Goal: Transaction & Acquisition: Purchase product/service

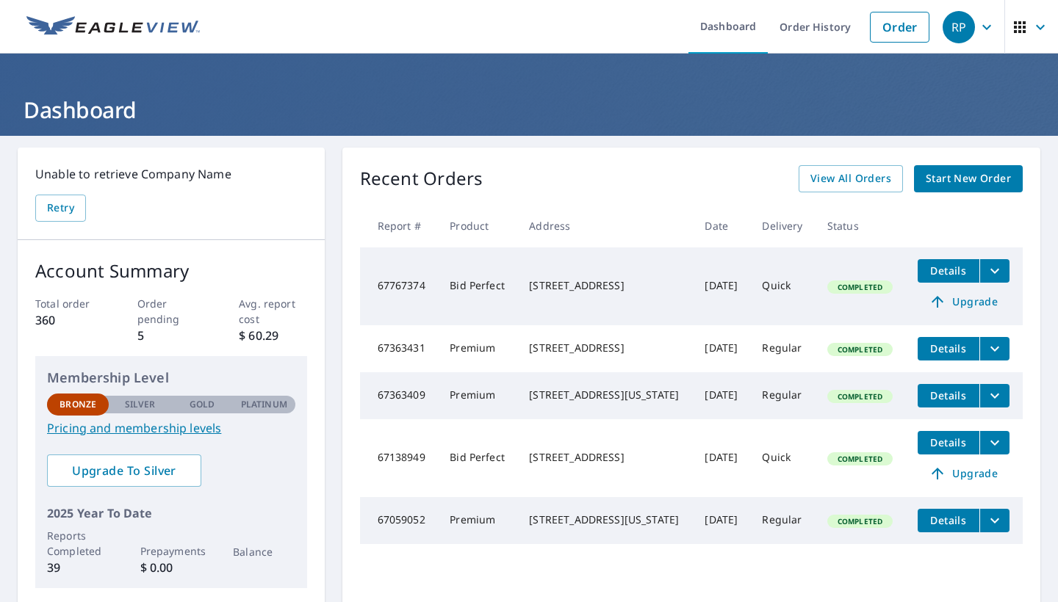
click at [979, 178] on span "Start New Order" at bounding box center [967, 179] width 85 height 18
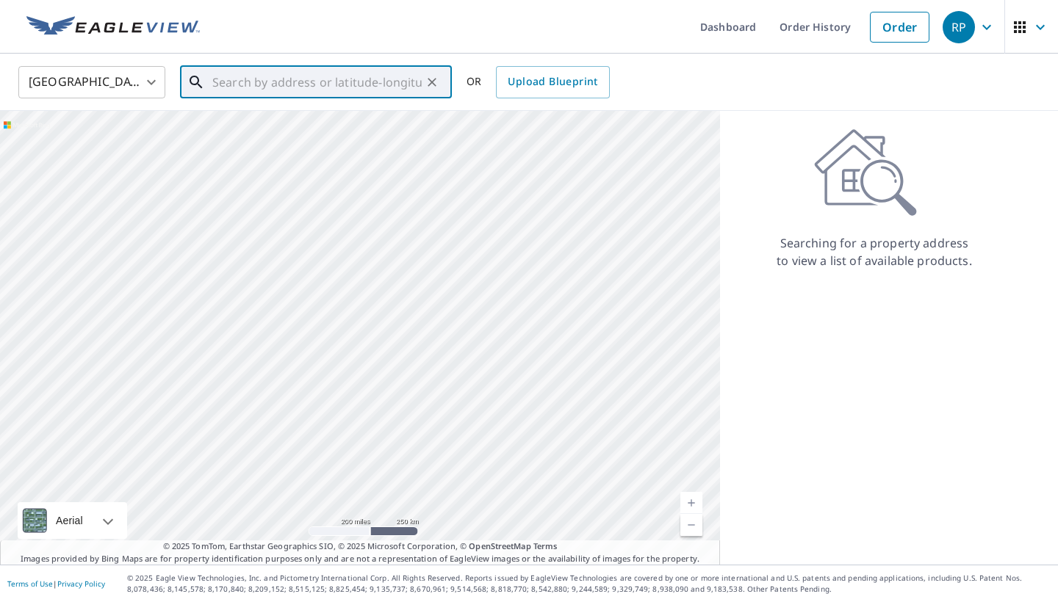
click at [352, 80] on input "text" at bounding box center [316, 82] width 209 height 41
click at [355, 85] on input "text" at bounding box center [316, 82] width 209 height 41
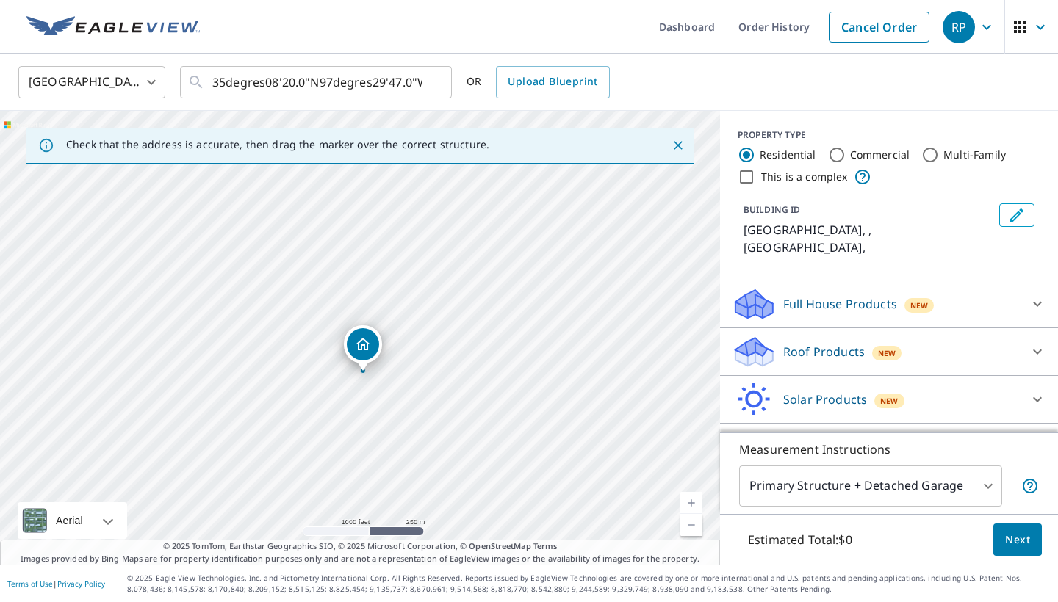
drag, startPoint x: 398, startPoint y: 330, endPoint x: 393, endPoint y: 416, distance: 86.1
click at [393, 416] on div "[GEOGRAPHIC_DATA] , [GEOGRAPHIC_DATA]" at bounding box center [360, 338] width 720 height 454
drag, startPoint x: 337, startPoint y: 383, endPoint x: 350, endPoint y: 406, distance: 26.6
click at [350, 406] on div "[GEOGRAPHIC_DATA] , [GEOGRAPHIC_DATA]" at bounding box center [360, 338] width 720 height 454
drag, startPoint x: 354, startPoint y: 394, endPoint x: 356, endPoint y: 342, distance: 52.2
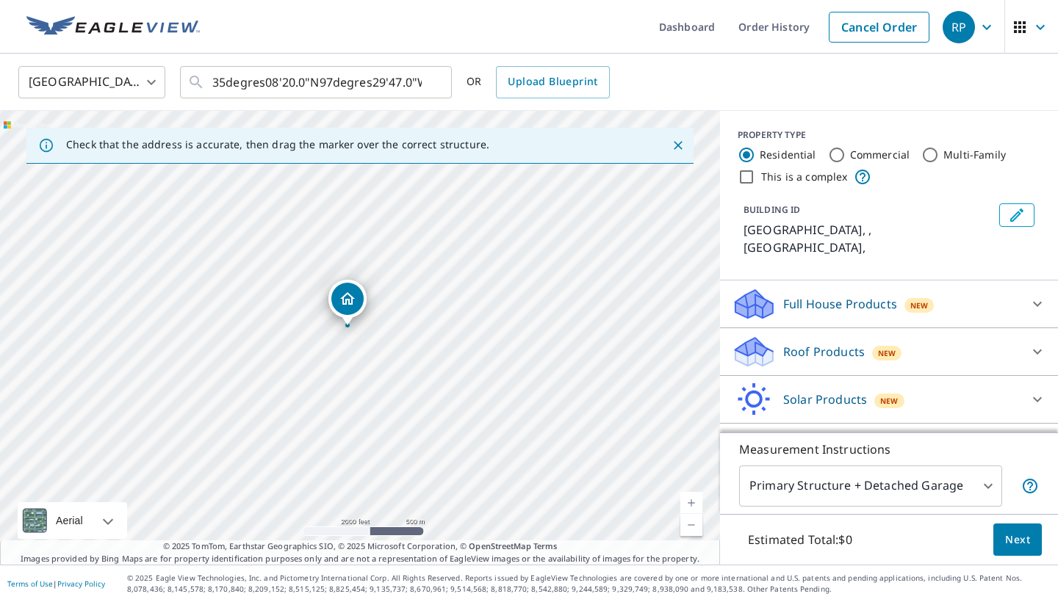
click at [357, 338] on div "[GEOGRAPHIC_DATA] , [GEOGRAPHIC_DATA]" at bounding box center [360, 338] width 720 height 454
drag, startPoint x: 259, startPoint y: 232, endPoint x: 284, endPoint y: 282, distance: 55.8
click at [284, 282] on div "[GEOGRAPHIC_DATA] , [GEOGRAPHIC_DATA]" at bounding box center [360, 338] width 720 height 454
click at [317, 82] on input "35degres08'20.0"N97degres29'47.0"W" at bounding box center [316, 82] width 209 height 41
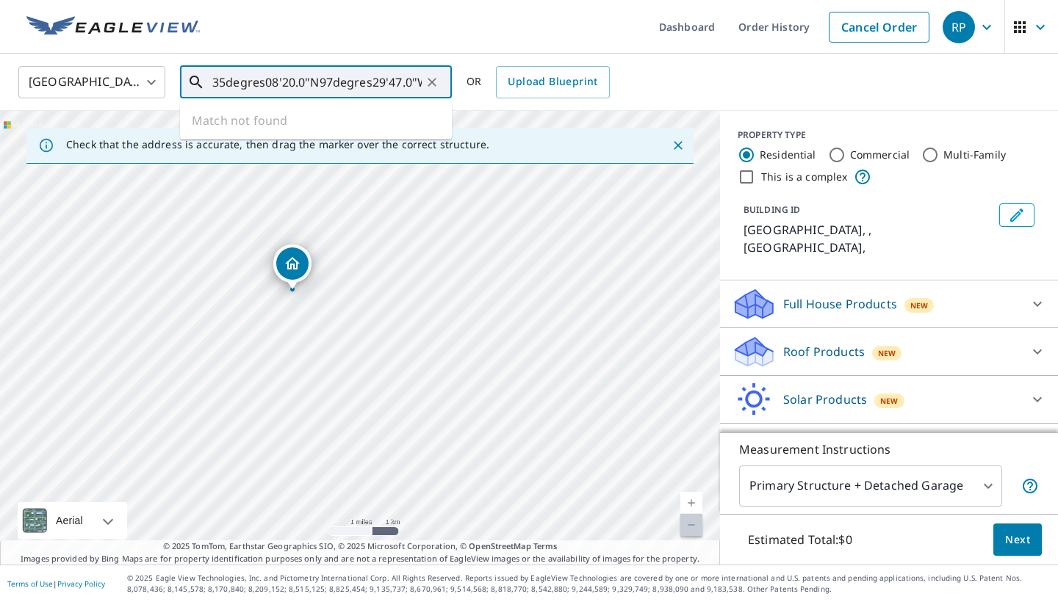
click at [317, 82] on input "35degres08'20.0"N97degres29'47.0"W" at bounding box center [316, 82] width 209 height 41
click at [355, 79] on input "35degres08'20.0""W" at bounding box center [316, 82] width 209 height 41
type input "3"
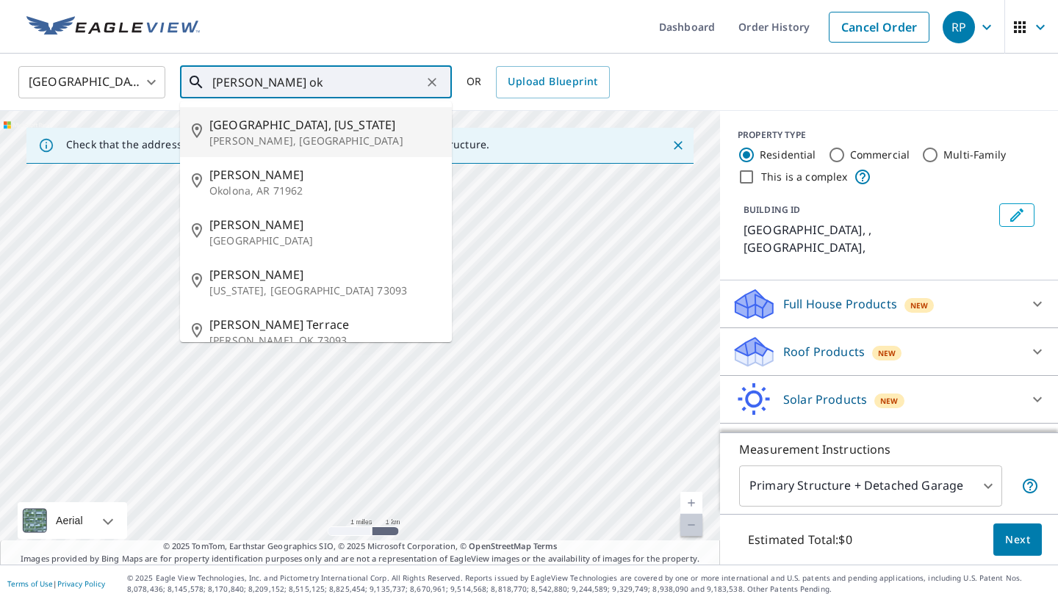
click at [278, 134] on p "[PERSON_NAME], [GEOGRAPHIC_DATA]" at bounding box center [324, 141] width 231 height 15
type input "[GEOGRAPHIC_DATA], [US_STATE][GEOGRAPHIC_DATA][PERSON_NAME], [GEOGRAPHIC_DATA]"
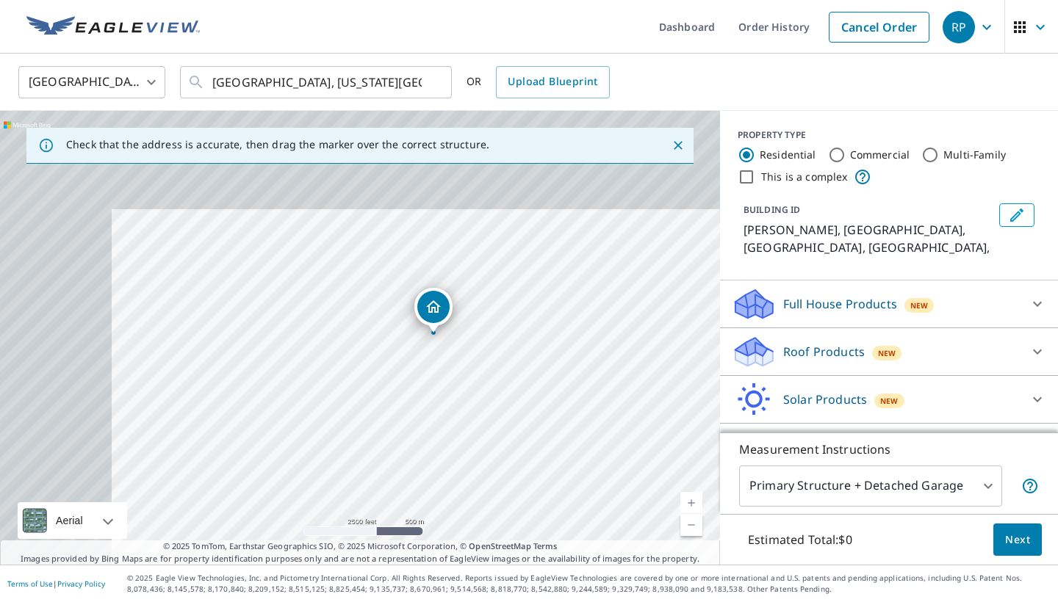
drag, startPoint x: 343, startPoint y: 340, endPoint x: 466, endPoint y: 320, distance: 125.0
click at [466, 320] on div "[PERSON_NAME], OK [PERSON_NAME], [GEOGRAPHIC_DATA]" at bounding box center [360, 338] width 720 height 454
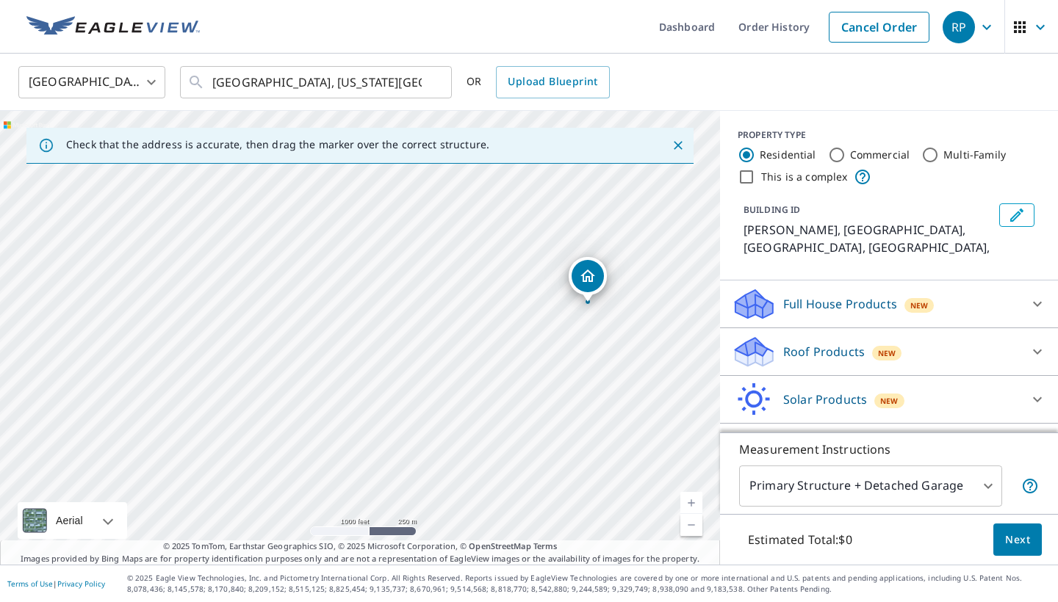
drag, startPoint x: 468, startPoint y: 336, endPoint x: 565, endPoint y: 322, distance: 97.8
click at [565, 322] on div "[PERSON_NAME], OK [PERSON_NAME], [GEOGRAPHIC_DATA]" at bounding box center [360, 338] width 720 height 454
drag, startPoint x: 403, startPoint y: 325, endPoint x: 512, endPoint y: 293, distance: 113.2
click at [512, 293] on div "[PERSON_NAME], OK [PERSON_NAME], [GEOGRAPHIC_DATA]" at bounding box center [360, 338] width 720 height 454
drag, startPoint x: 322, startPoint y: 371, endPoint x: 364, endPoint y: 341, distance: 51.7
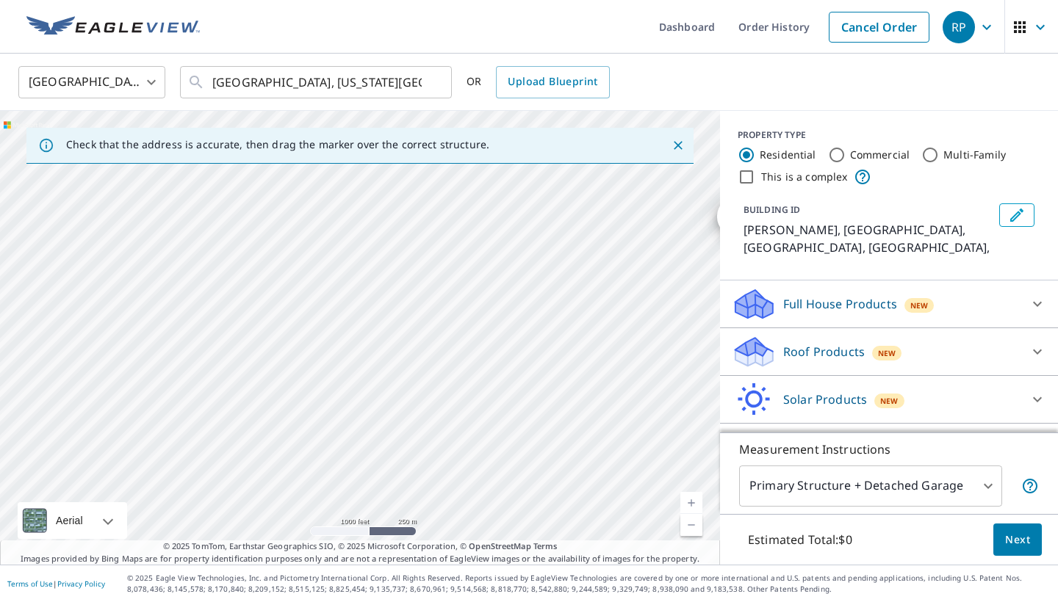
click at [364, 341] on div "[PERSON_NAME], OK [PERSON_NAME], [GEOGRAPHIC_DATA]" at bounding box center [360, 338] width 720 height 454
drag, startPoint x: 347, startPoint y: 353, endPoint x: 469, endPoint y: 353, distance: 122.6
click at [469, 353] on div "[PERSON_NAME], OK [PERSON_NAME], [GEOGRAPHIC_DATA]" at bounding box center [360, 338] width 720 height 454
click at [355, 339] on div "[PERSON_NAME], OK [PERSON_NAME], [GEOGRAPHIC_DATA]" at bounding box center [360, 338] width 720 height 454
drag, startPoint x: 382, startPoint y: 369, endPoint x: 449, endPoint y: 273, distance: 117.1
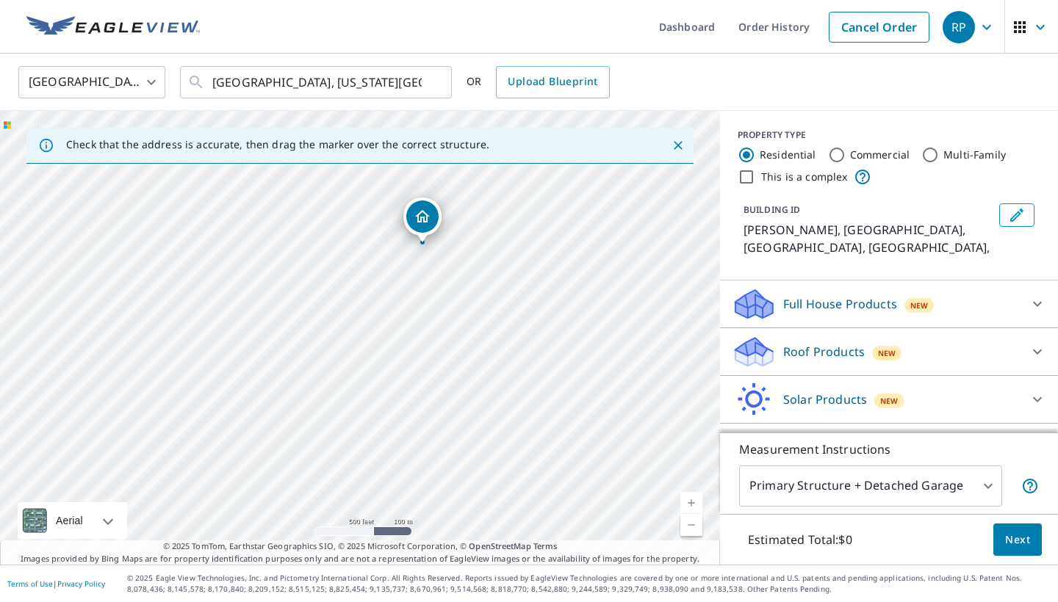
click at [449, 273] on div "[PERSON_NAME], OK [PERSON_NAME], [GEOGRAPHIC_DATA]" at bounding box center [360, 338] width 720 height 454
click at [337, 354] on div "[PERSON_NAME], OK [PERSON_NAME], [GEOGRAPHIC_DATA]" at bounding box center [360, 338] width 720 height 454
drag, startPoint x: 198, startPoint y: 447, endPoint x: 253, endPoint y: 384, distance: 83.7
click at [252, 384] on div "[PERSON_NAME], OK [PERSON_NAME], [GEOGRAPHIC_DATA]" at bounding box center [360, 338] width 720 height 454
drag, startPoint x: 292, startPoint y: 360, endPoint x: 436, endPoint y: 356, distance: 143.3
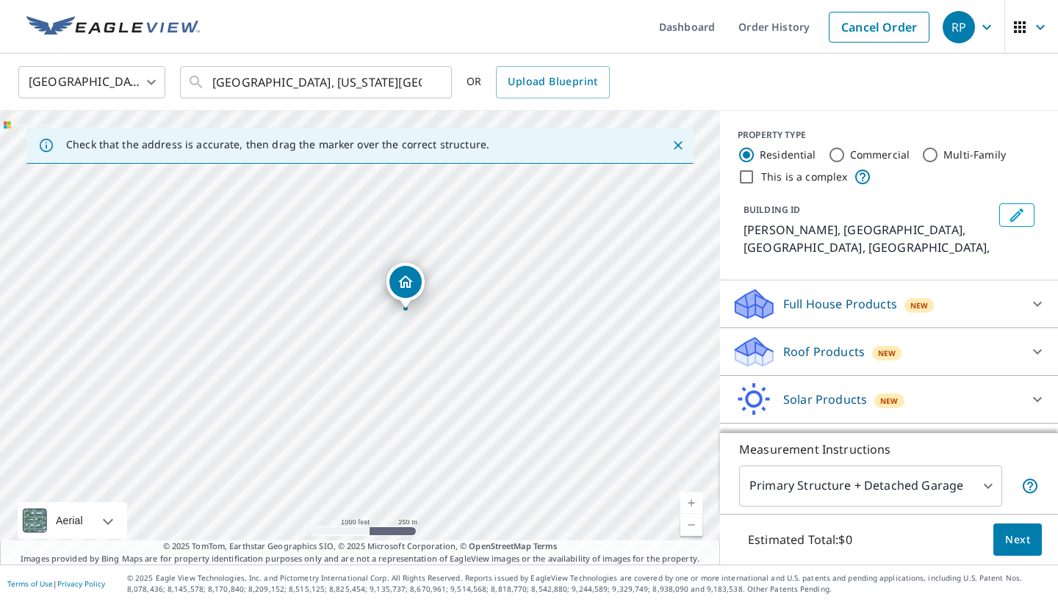
click at [436, 356] on div "[PERSON_NAME], OK [PERSON_NAME], [GEOGRAPHIC_DATA]" at bounding box center [360, 338] width 720 height 454
drag, startPoint x: 305, startPoint y: 324, endPoint x: 400, endPoint y: 298, distance: 98.2
click at [400, 298] on div "[PERSON_NAME], OK [PERSON_NAME], [GEOGRAPHIC_DATA]" at bounding box center [360, 338] width 720 height 454
drag, startPoint x: 447, startPoint y: 305, endPoint x: 486, endPoint y: 422, distance: 123.3
click at [486, 422] on div "[PERSON_NAME], OK [PERSON_NAME], [GEOGRAPHIC_DATA]" at bounding box center [360, 338] width 720 height 454
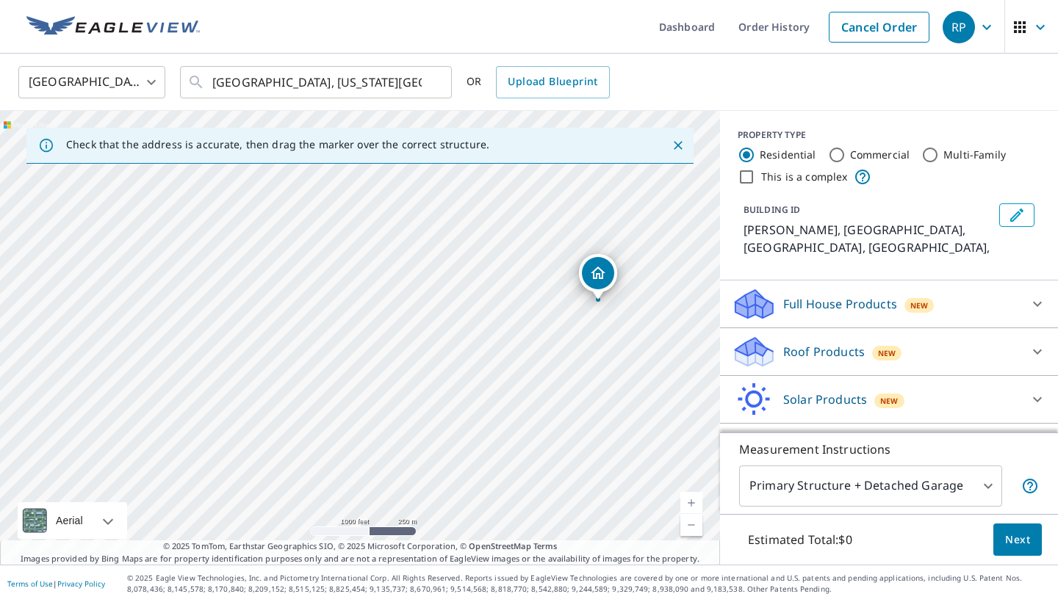
drag, startPoint x: 345, startPoint y: 362, endPoint x: 559, endPoint y: 352, distance: 214.0
click at [559, 352] on div "[PERSON_NAME], OK [PERSON_NAME], [GEOGRAPHIC_DATA]" at bounding box center [360, 338] width 720 height 454
drag, startPoint x: 267, startPoint y: 347, endPoint x: 457, endPoint y: 298, distance: 196.5
click at [454, 302] on div "[PERSON_NAME], OK [PERSON_NAME], [GEOGRAPHIC_DATA]" at bounding box center [360, 338] width 720 height 454
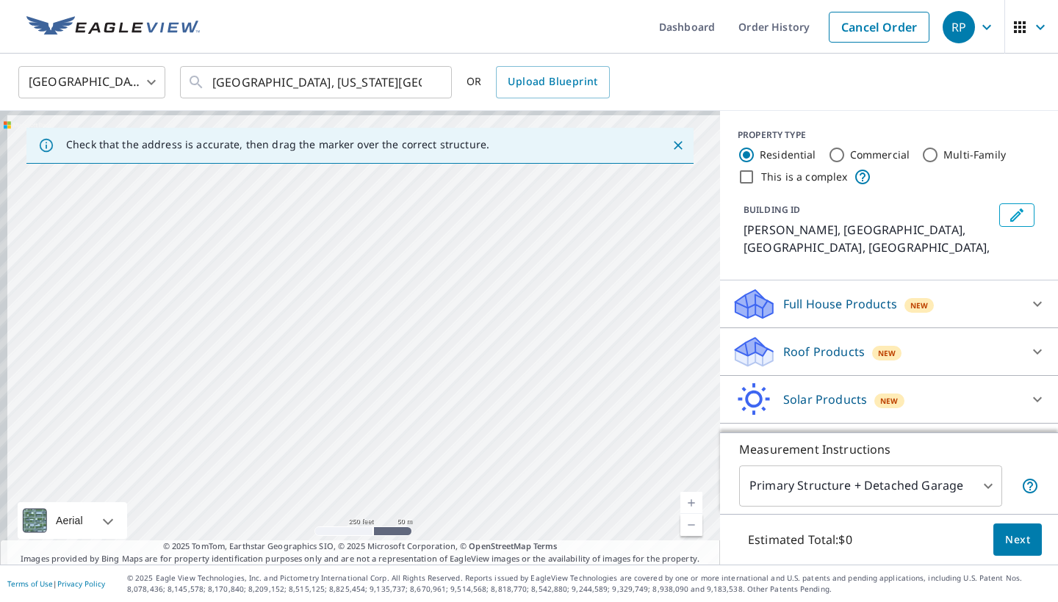
drag, startPoint x: 98, startPoint y: 353, endPoint x: 158, endPoint y: 402, distance: 76.7
click at [158, 402] on div "[PERSON_NAME], OK [PERSON_NAME], [GEOGRAPHIC_DATA]" at bounding box center [360, 338] width 720 height 454
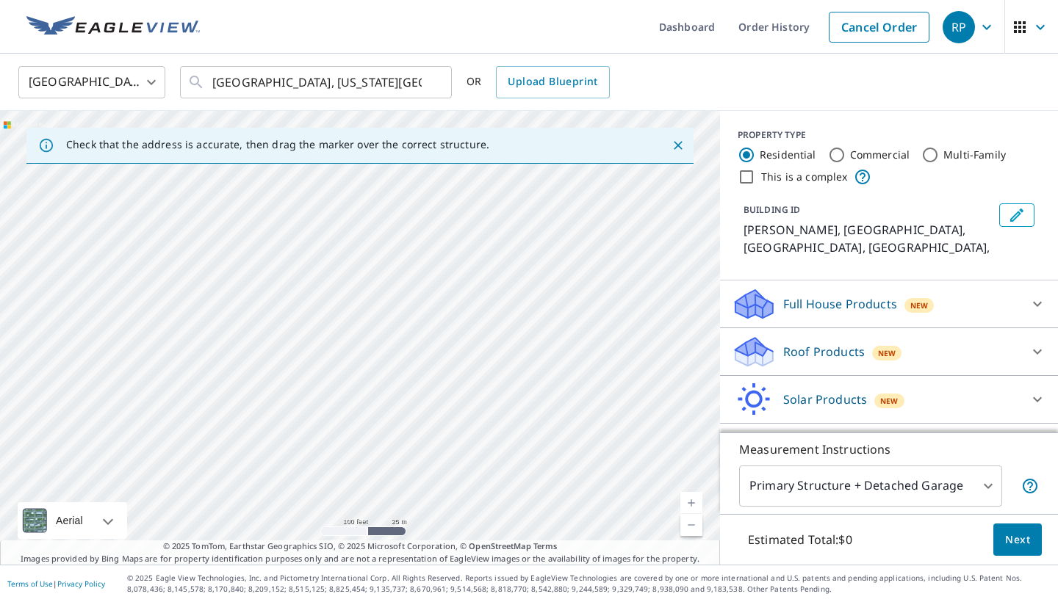
drag, startPoint x: 116, startPoint y: 367, endPoint x: 231, endPoint y: 447, distance: 140.4
click at [231, 447] on div "[PERSON_NAME], OK [PERSON_NAME], [GEOGRAPHIC_DATA]" at bounding box center [360, 338] width 720 height 454
drag, startPoint x: 209, startPoint y: 436, endPoint x: 187, endPoint y: 391, distance: 49.9
click at [189, 391] on div "[PERSON_NAME], OK [PERSON_NAME], [GEOGRAPHIC_DATA]" at bounding box center [360, 338] width 720 height 454
drag, startPoint x: 332, startPoint y: 448, endPoint x: 335, endPoint y: 394, distance: 53.7
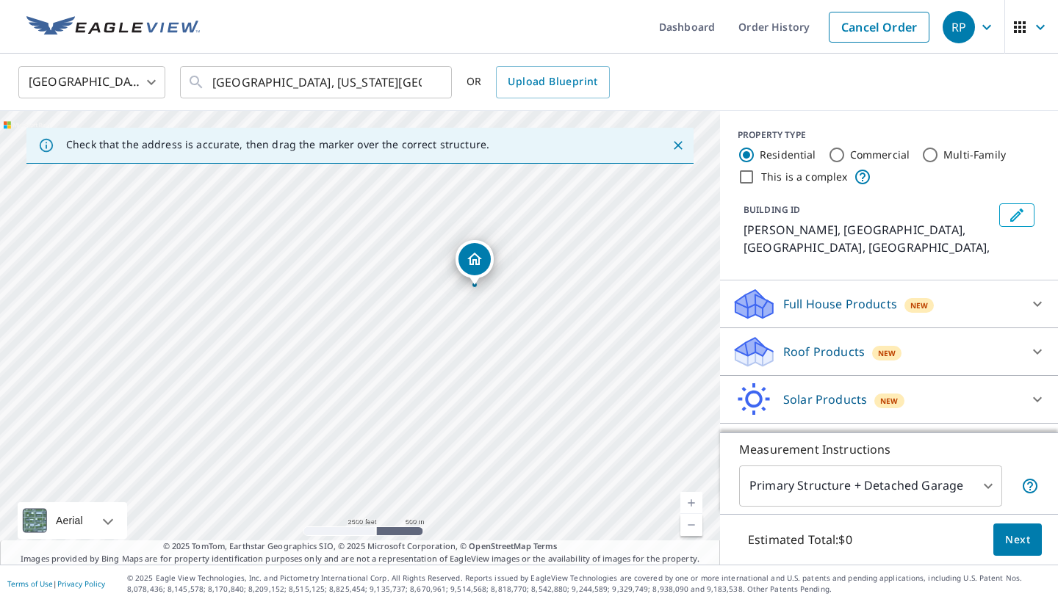
click at [335, 394] on div "[PERSON_NAME], OK [PERSON_NAME], [GEOGRAPHIC_DATA]" at bounding box center [360, 338] width 720 height 454
drag, startPoint x: 317, startPoint y: 328, endPoint x: 243, endPoint y: 377, distance: 88.0
click at [243, 377] on div "[PERSON_NAME], OK [PERSON_NAME], [GEOGRAPHIC_DATA]" at bounding box center [360, 338] width 720 height 454
drag, startPoint x: 301, startPoint y: 428, endPoint x: 359, endPoint y: 341, distance: 104.3
click at [359, 341] on div "[PERSON_NAME], OK [PERSON_NAME], [GEOGRAPHIC_DATA]" at bounding box center [360, 338] width 720 height 454
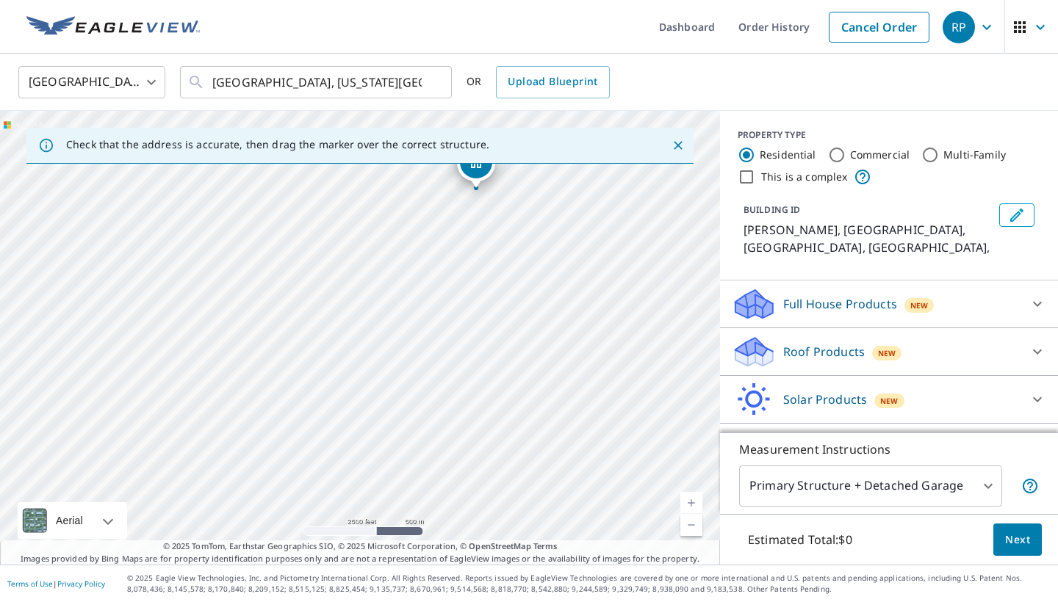
drag, startPoint x: 435, startPoint y: 388, endPoint x: 452, endPoint y: 329, distance: 61.1
click at [452, 329] on div "[PERSON_NAME], OK [PERSON_NAME], [GEOGRAPHIC_DATA]" at bounding box center [360, 338] width 720 height 454
drag, startPoint x: 339, startPoint y: 366, endPoint x: 383, endPoint y: 321, distance: 63.9
click at [383, 321] on div "[PERSON_NAME], OK [PERSON_NAME], [GEOGRAPHIC_DATA]" at bounding box center [360, 338] width 720 height 454
drag, startPoint x: 401, startPoint y: 295, endPoint x: 382, endPoint y: 403, distance: 109.6
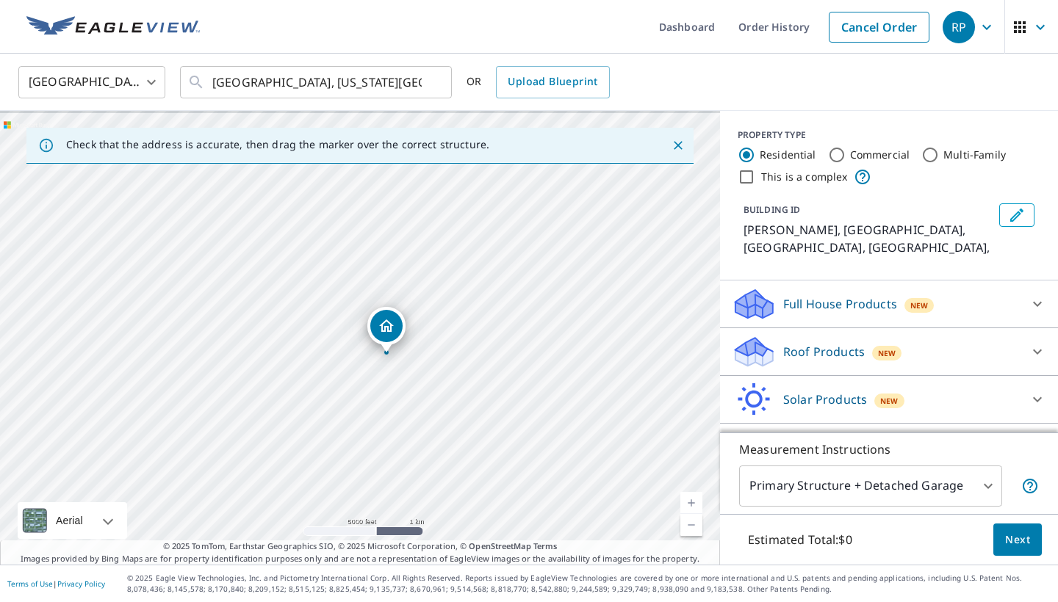
click at [382, 403] on div "[PERSON_NAME], OK [PERSON_NAME], [GEOGRAPHIC_DATA]" at bounding box center [360, 338] width 720 height 454
drag, startPoint x: 339, startPoint y: 336, endPoint x: 330, endPoint y: 477, distance: 141.3
click at [330, 474] on div "[PERSON_NAME], OK [PERSON_NAME], [GEOGRAPHIC_DATA]" at bounding box center [360, 338] width 720 height 454
drag, startPoint x: 311, startPoint y: 283, endPoint x: 306, endPoint y: 459, distance: 176.3
click at [306, 461] on div "[PERSON_NAME], OK [PERSON_NAME], [GEOGRAPHIC_DATA]" at bounding box center [360, 338] width 720 height 454
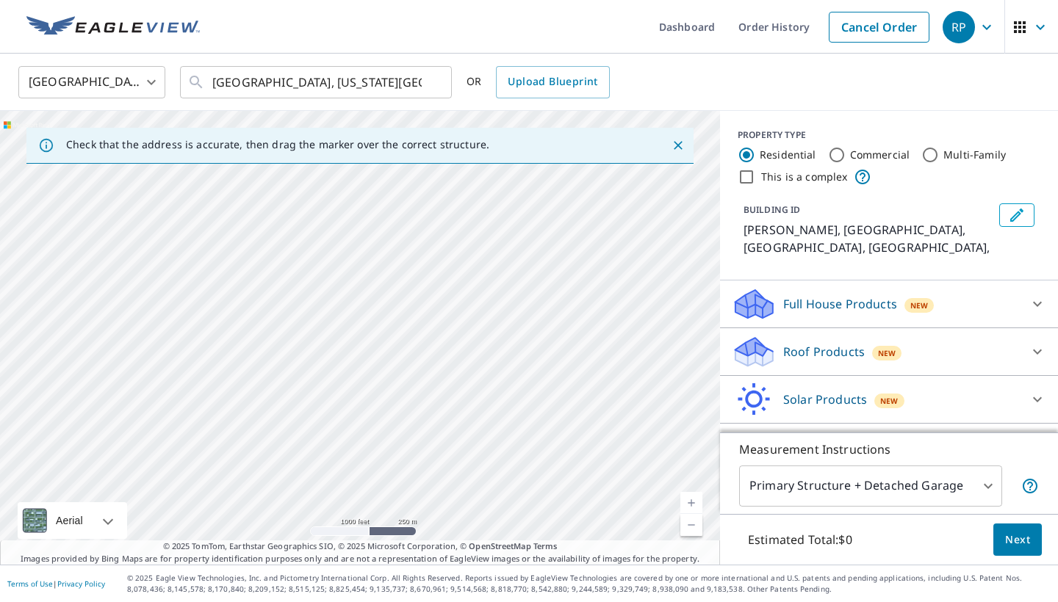
drag, startPoint x: 441, startPoint y: 247, endPoint x: 444, endPoint y: 323, distance: 76.5
click at [444, 323] on div "[PERSON_NAME], OK [PERSON_NAME], [GEOGRAPHIC_DATA]" at bounding box center [360, 338] width 720 height 454
drag, startPoint x: 310, startPoint y: 368, endPoint x: 422, endPoint y: 212, distance: 192.6
click at [423, 212] on div "[PERSON_NAME], OK [PERSON_NAME], [GEOGRAPHIC_DATA]" at bounding box center [360, 338] width 720 height 454
drag, startPoint x: 236, startPoint y: 362, endPoint x: 261, endPoint y: 284, distance: 81.8
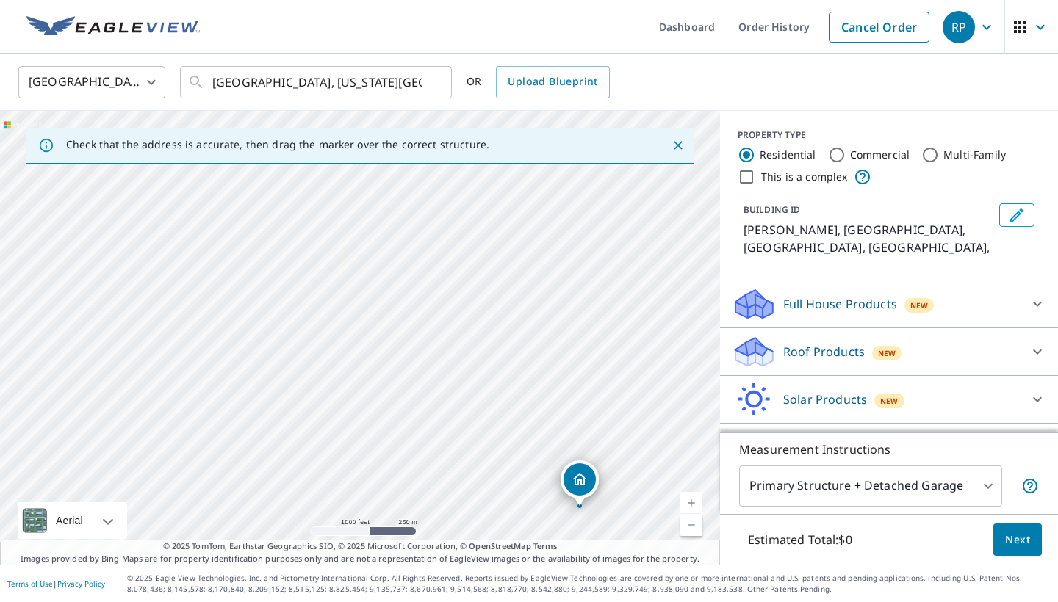
click at [261, 284] on div "[PERSON_NAME], OK [PERSON_NAME], [GEOGRAPHIC_DATA]" at bounding box center [360, 338] width 720 height 454
drag, startPoint x: 274, startPoint y: 283, endPoint x: 372, endPoint y: 335, distance: 111.4
click at [372, 335] on div "[PERSON_NAME], OK [PERSON_NAME], [GEOGRAPHIC_DATA]" at bounding box center [360, 338] width 720 height 454
click at [292, 292] on div "[PERSON_NAME], OK [PERSON_NAME], [GEOGRAPHIC_DATA]" at bounding box center [360, 338] width 720 height 454
drag, startPoint x: 258, startPoint y: 404, endPoint x: 277, endPoint y: 361, distance: 46.7
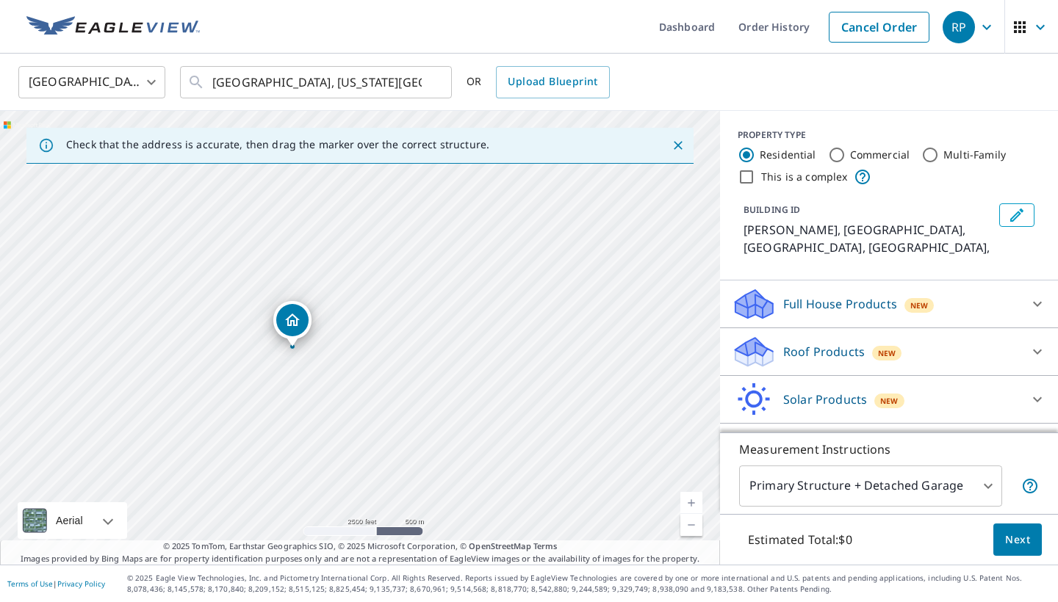
click at [271, 375] on div "[PERSON_NAME], OK [PERSON_NAME], [GEOGRAPHIC_DATA]" at bounding box center [360, 338] width 720 height 454
drag, startPoint x: 238, startPoint y: 333, endPoint x: 409, endPoint y: 335, distance: 171.1
click at [409, 335] on div "[PERSON_NAME], OK [PERSON_NAME], [GEOGRAPHIC_DATA]" at bounding box center [360, 338] width 720 height 454
drag, startPoint x: 308, startPoint y: 393, endPoint x: 414, endPoint y: 153, distance: 262.0
click at [414, 153] on div "Check that the address is accurate, then drag the marker over the correct struc…" at bounding box center [360, 338] width 720 height 454
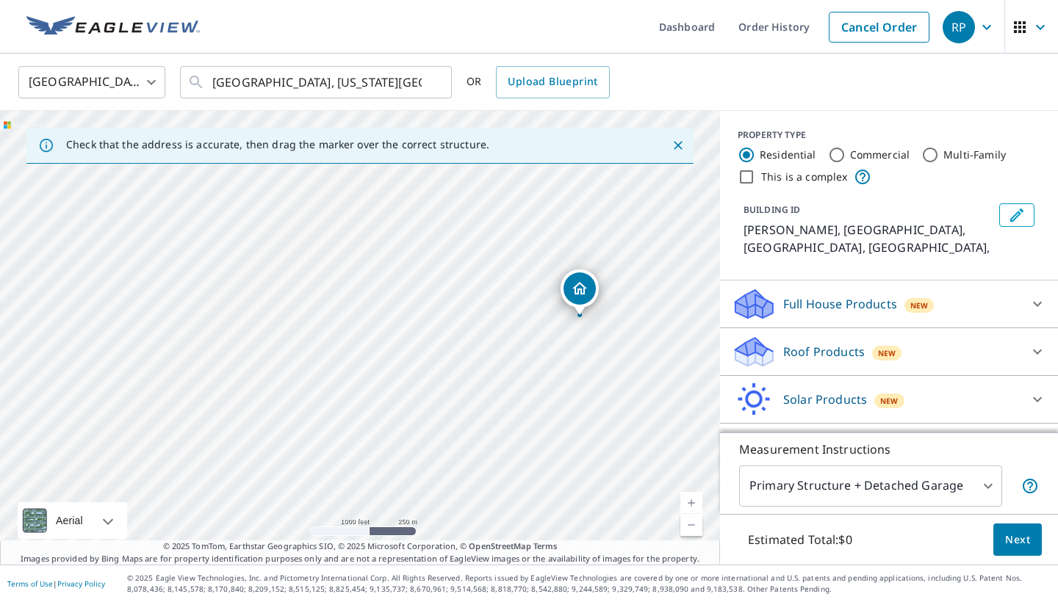
click at [282, 326] on div "[PERSON_NAME], OK [PERSON_NAME], [GEOGRAPHIC_DATA]" at bounding box center [360, 338] width 720 height 454
drag, startPoint x: 260, startPoint y: 443, endPoint x: 327, endPoint y: 168, distance: 282.7
click at [327, 168] on div "[PERSON_NAME], OK [PERSON_NAME], [GEOGRAPHIC_DATA]" at bounding box center [360, 338] width 720 height 454
drag, startPoint x: 365, startPoint y: 314, endPoint x: 398, endPoint y: 413, distance: 104.5
click at [398, 413] on div "[PERSON_NAME], OK [PERSON_NAME], [GEOGRAPHIC_DATA]" at bounding box center [360, 338] width 720 height 454
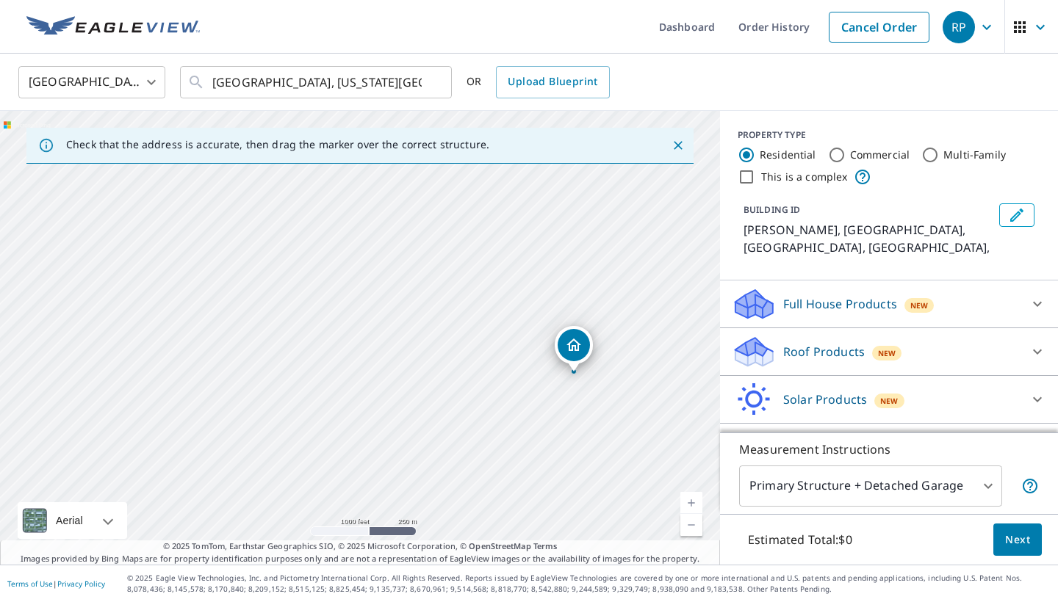
drag, startPoint x: 165, startPoint y: 252, endPoint x: 260, endPoint y: 345, distance: 133.5
click at [258, 328] on div "[PERSON_NAME], OK [PERSON_NAME], [GEOGRAPHIC_DATA]" at bounding box center [360, 338] width 720 height 454
drag, startPoint x: 290, startPoint y: 272, endPoint x: 306, endPoint y: 482, distance: 209.9
click at [306, 482] on div "[PERSON_NAME], OK [PERSON_NAME], [GEOGRAPHIC_DATA]" at bounding box center [360, 338] width 720 height 454
drag, startPoint x: 250, startPoint y: 366, endPoint x: 306, endPoint y: 276, distance: 106.2
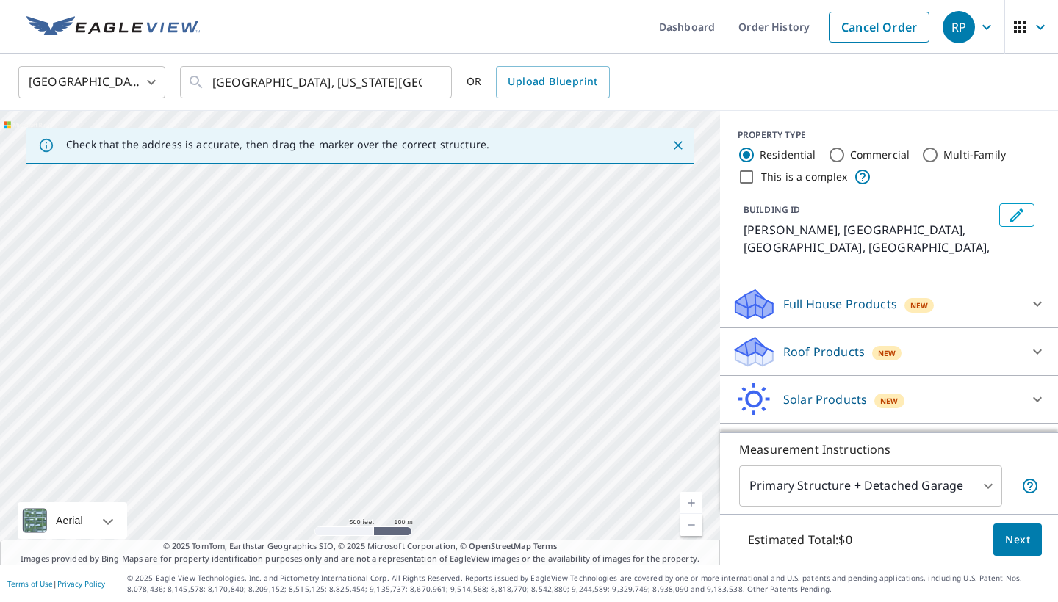
click at [305, 277] on div "[PERSON_NAME], OK [PERSON_NAME], [GEOGRAPHIC_DATA]" at bounding box center [360, 338] width 720 height 454
drag, startPoint x: 324, startPoint y: 343, endPoint x: 344, endPoint y: 456, distance: 115.0
click at [344, 456] on div "[PERSON_NAME], OK [PERSON_NAME], [GEOGRAPHIC_DATA]" at bounding box center [360, 338] width 720 height 454
click at [293, 283] on div "[PERSON_NAME], OK [PERSON_NAME], [GEOGRAPHIC_DATA]" at bounding box center [360, 338] width 720 height 454
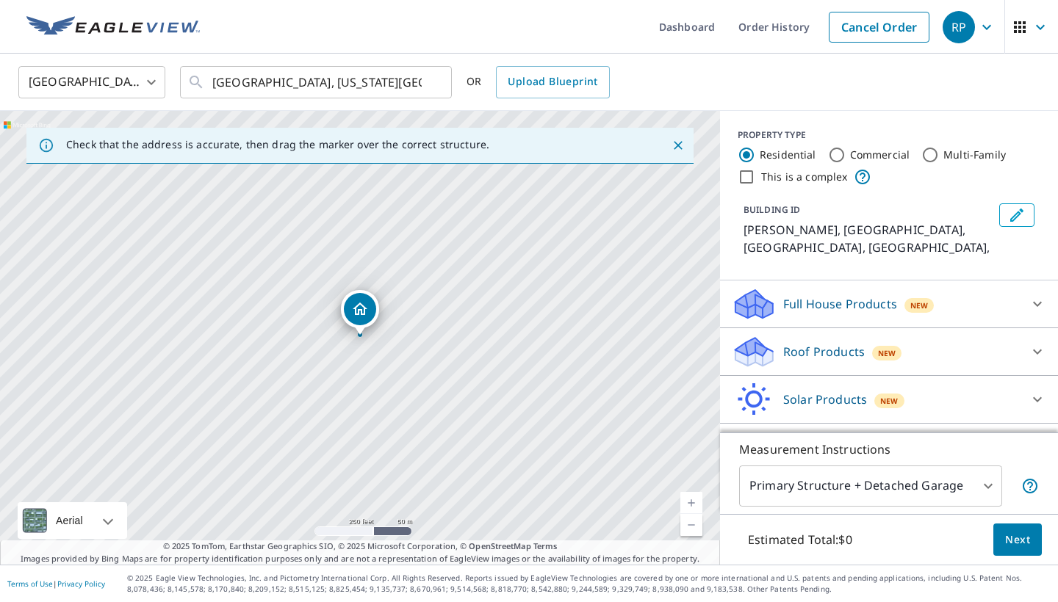
click at [293, 283] on div "[PERSON_NAME], OK [PERSON_NAME], [GEOGRAPHIC_DATA]" at bounding box center [360, 338] width 720 height 454
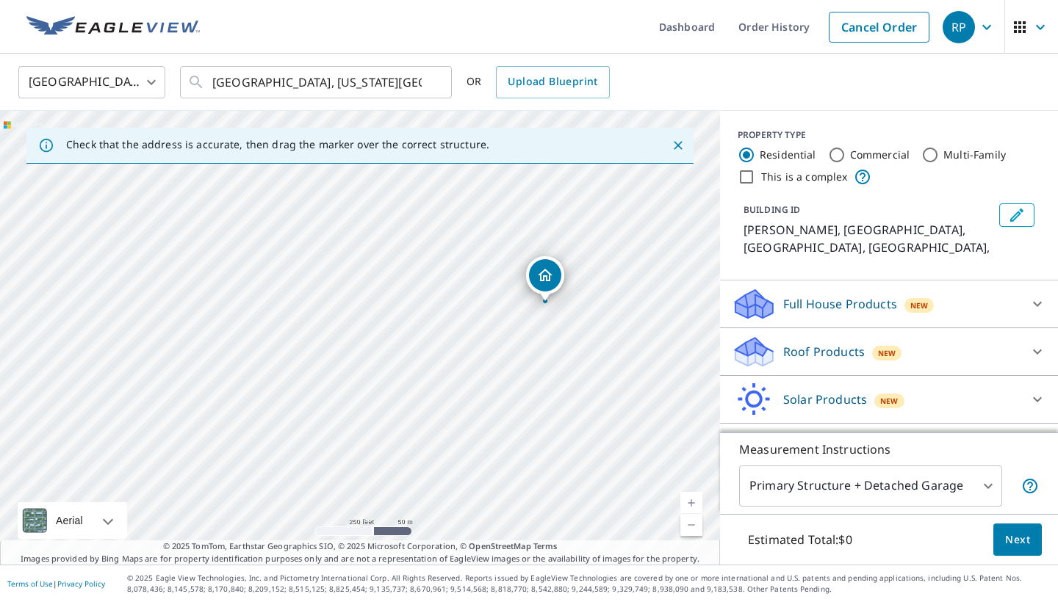
drag, startPoint x: 282, startPoint y: 300, endPoint x: 467, endPoint y: 266, distance: 188.3
click at [467, 267] on div "[PERSON_NAME], OK [PERSON_NAME], [GEOGRAPHIC_DATA]" at bounding box center [360, 338] width 720 height 454
drag, startPoint x: 351, startPoint y: 303, endPoint x: 530, endPoint y: 288, distance: 179.1
click at [530, 288] on div "[PERSON_NAME], OK [PERSON_NAME], [GEOGRAPHIC_DATA]" at bounding box center [360, 338] width 720 height 454
drag, startPoint x: 378, startPoint y: 313, endPoint x: 476, endPoint y: 383, distance: 120.0
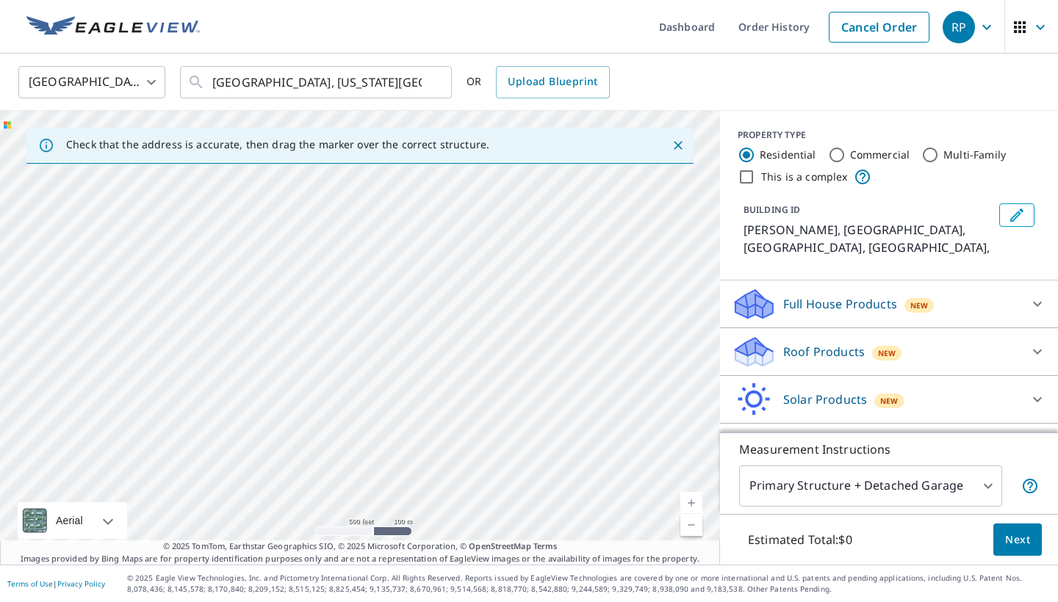
click at [476, 383] on div "[PERSON_NAME], OK [PERSON_NAME], [GEOGRAPHIC_DATA]" at bounding box center [360, 338] width 720 height 454
drag, startPoint x: 265, startPoint y: 364, endPoint x: 530, endPoint y: 215, distance: 303.5
click at [530, 215] on div "[PERSON_NAME], OK [PERSON_NAME], [GEOGRAPHIC_DATA]" at bounding box center [360, 338] width 720 height 454
drag, startPoint x: 477, startPoint y: 228, endPoint x: 398, endPoint y: 364, distance: 157.3
click at [398, 364] on div "[PERSON_NAME], OK [PERSON_NAME], [GEOGRAPHIC_DATA]" at bounding box center [360, 338] width 720 height 454
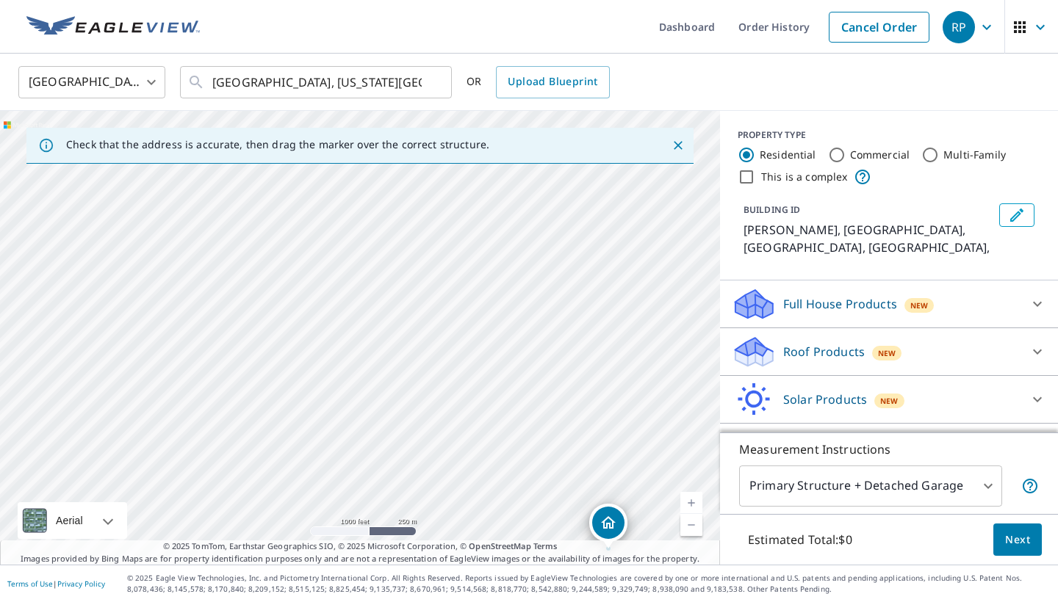
drag, startPoint x: 424, startPoint y: 301, endPoint x: 347, endPoint y: 601, distance: 309.6
click at [347, 601] on div "Dashboard Order History Cancel Order RP [GEOGRAPHIC_DATA] [GEOGRAPHIC_DATA] ​ […" at bounding box center [529, 301] width 1058 height 602
click at [377, 350] on div "[PERSON_NAME], OK [PERSON_NAME], [GEOGRAPHIC_DATA]" at bounding box center [360, 338] width 720 height 454
drag, startPoint x: 331, startPoint y: 222, endPoint x: 286, endPoint y: 394, distance: 177.8
click at [291, 389] on div "[PERSON_NAME], OK [PERSON_NAME], [GEOGRAPHIC_DATA]" at bounding box center [360, 338] width 720 height 454
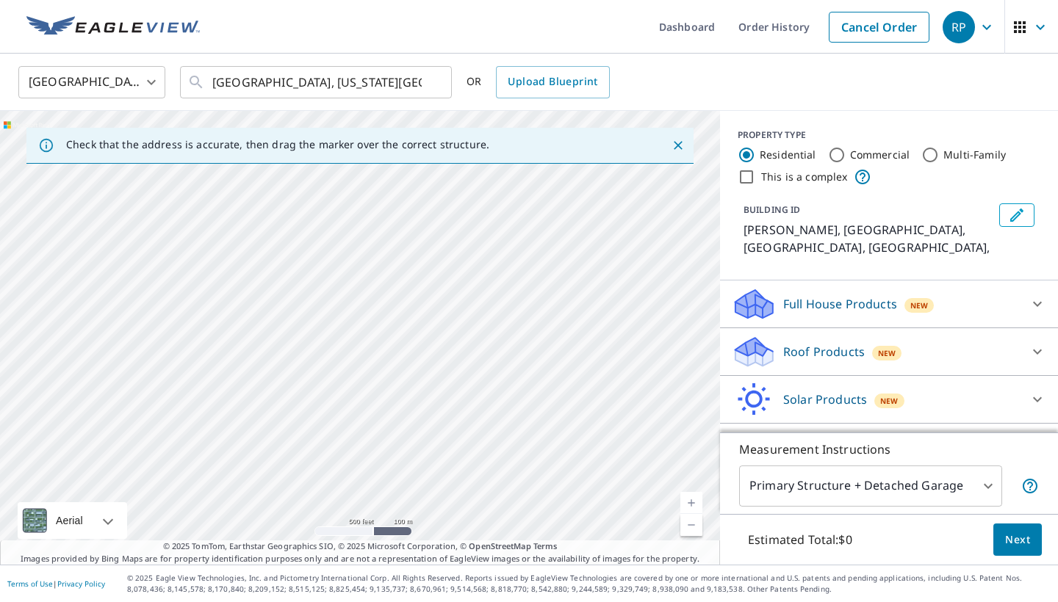
click at [225, 346] on div "[PERSON_NAME], OK [PERSON_NAME], [GEOGRAPHIC_DATA]" at bounding box center [360, 338] width 720 height 454
drag, startPoint x: 246, startPoint y: 333, endPoint x: 391, endPoint y: 471, distance: 200.0
click at [391, 471] on div "[PERSON_NAME], OK [PERSON_NAME], [GEOGRAPHIC_DATA]" at bounding box center [360, 338] width 720 height 454
drag, startPoint x: 452, startPoint y: 453, endPoint x: 297, endPoint y: 350, distance: 186.6
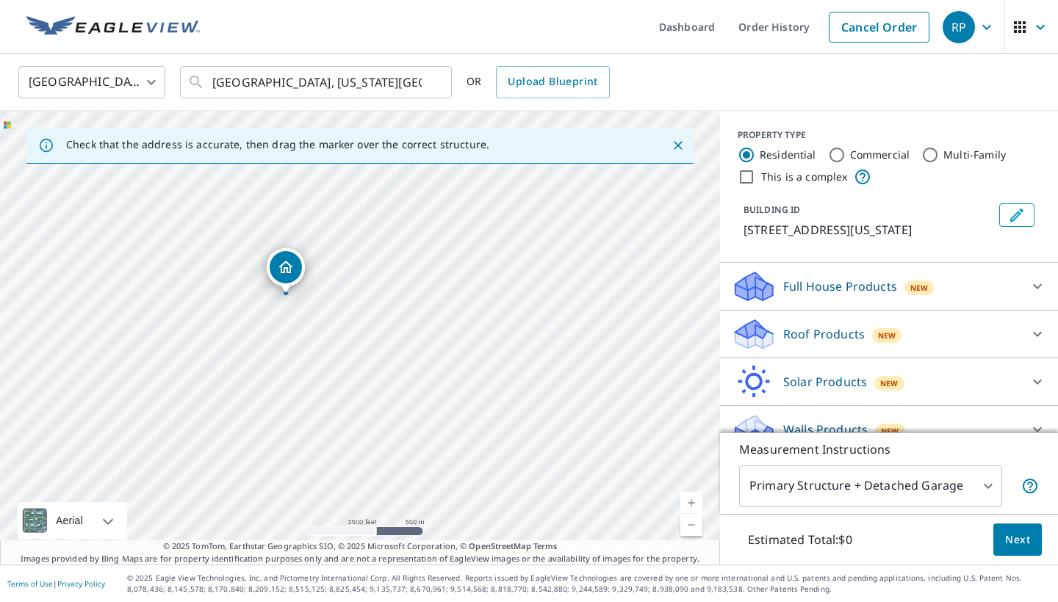
drag, startPoint x: 333, startPoint y: 308, endPoint x: 283, endPoint y: 253, distance: 74.9
drag, startPoint x: 383, startPoint y: 275, endPoint x: 445, endPoint y: 430, distance: 166.1
click at [445, 431] on div "[STREET_ADDRESS][PERSON_NAME]" at bounding box center [360, 338] width 720 height 454
drag, startPoint x: 395, startPoint y: 518, endPoint x: 248, endPoint y: 416, distance: 178.5
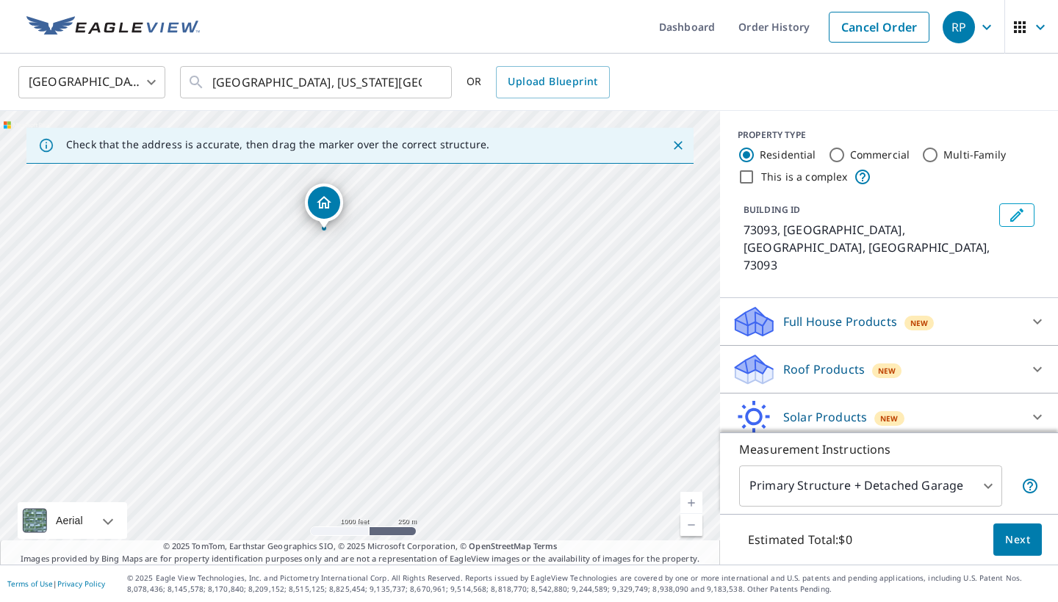
drag, startPoint x: 386, startPoint y: 454, endPoint x: 346, endPoint y: 346, distance: 115.0
click at [346, 346] on div "73093, [GEOGRAPHIC_DATA] [PERSON_NAME], OK 73093" at bounding box center [360, 338] width 720 height 454
drag, startPoint x: 328, startPoint y: 231, endPoint x: 281, endPoint y: 383, distance: 159.1
click at [281, 389] on div "73093, [GEOGRAPHIC_DATA] [PERSON_NAME], OK 73093" at bounding box center [360, 338] width 720 height 454
drag, startPoint x: 256, startPoint y: 239, endPoint x: 382, endPoint y: 376, distance: 185.6
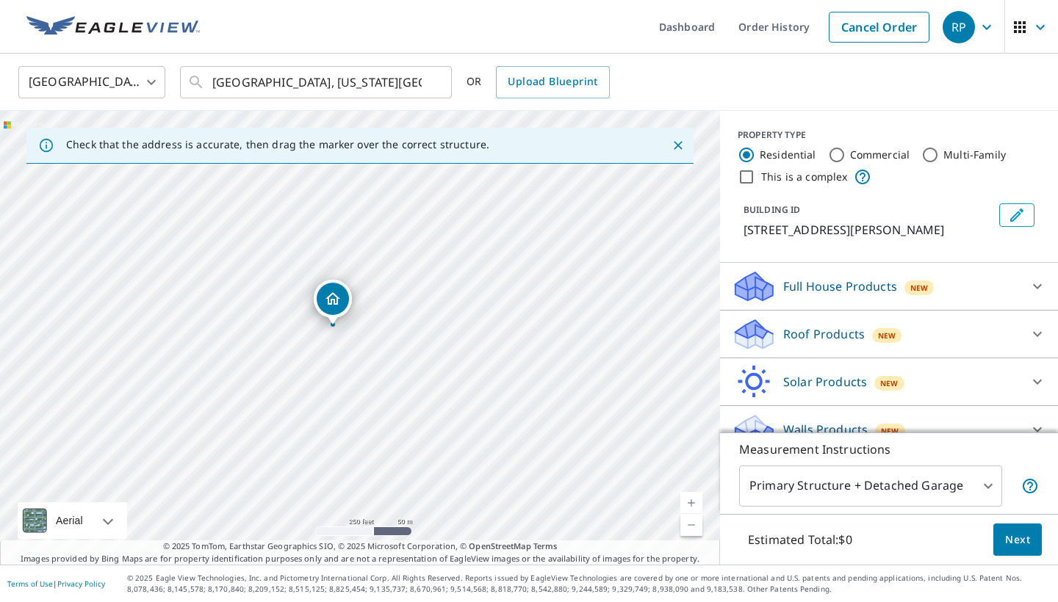
drag, startPoint x: 336, startPoint y: 289, endPoint x: 335, endPoint y: 297, distance: 7.5
click at [353, 305] on icon "Dropped pin, building 1, Residential property, 474 SW 12th Ave Goldsby, OK 73093" at bounding box center [360, 309] width 18 height 18
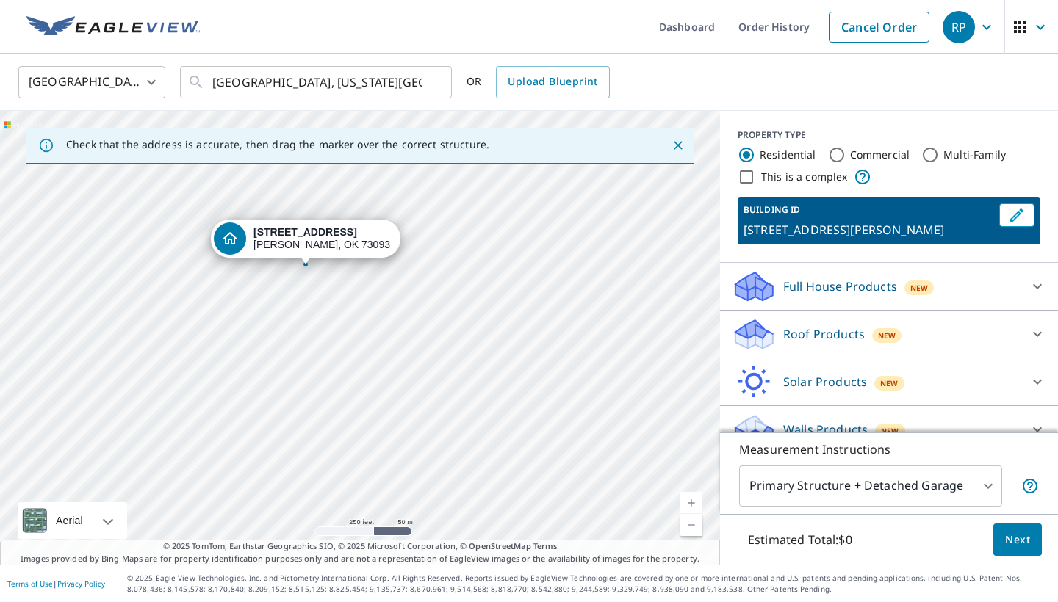
drag, startPoint x: 392, startPoint y: 361, endPoint x: 338, endPoint y: 290, distance: 89.0
click at [338, 290] on div "[STREET_ADDRESS][PERSON_NAME]" at bounding box center [360, 338] width 720 height 454
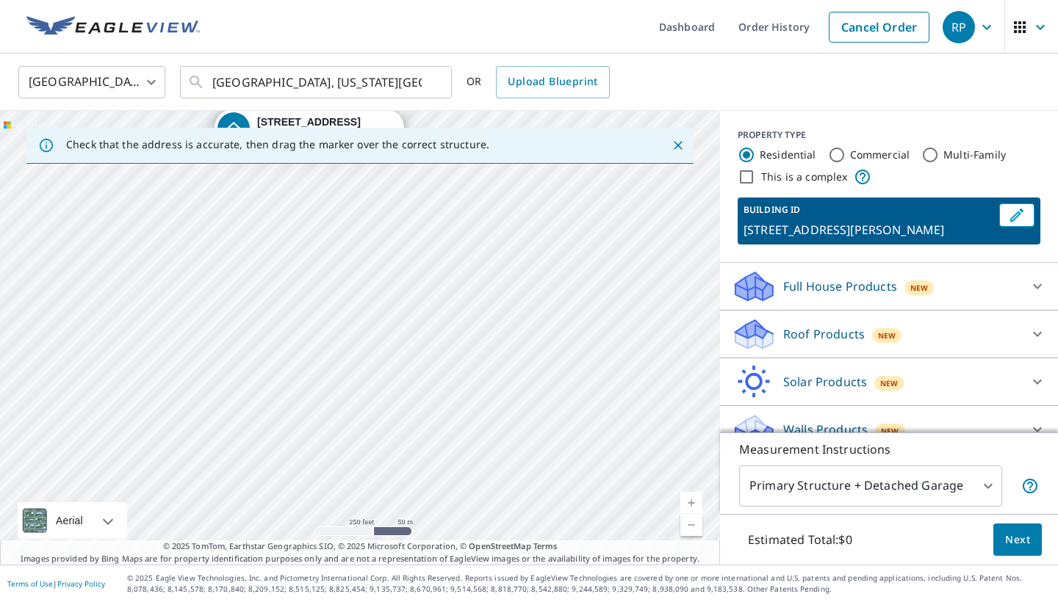
drag, startPoint x: 315, startPoint y: 391, endPoint x: 320, endPoint y: 282, distance: 109.5
click at [320, 279] on div "[STREET_ADDRESS][PERSON_NAME]" at bounding box center [360, 338] width 720 height 454
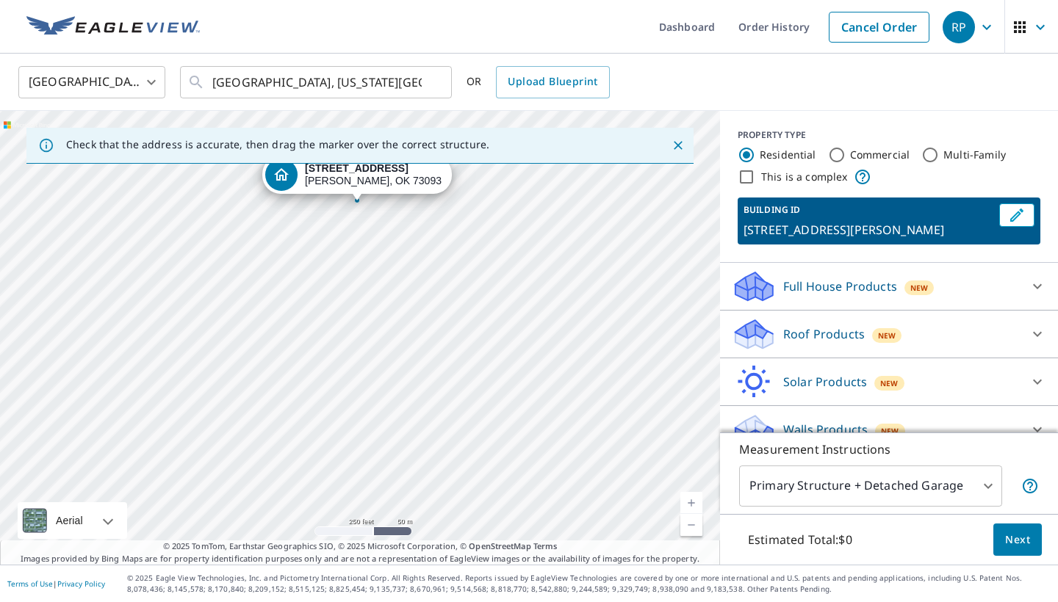
drag, startPoint x: 322, startPoint y: 306, endPoint x: 383, endPoint y: 364, distance: 83.6
click at [383, 363] on div "[STREET_ADDRESS][PERSON_NAME]" at bounding box center [360, 338] width 720 height 454
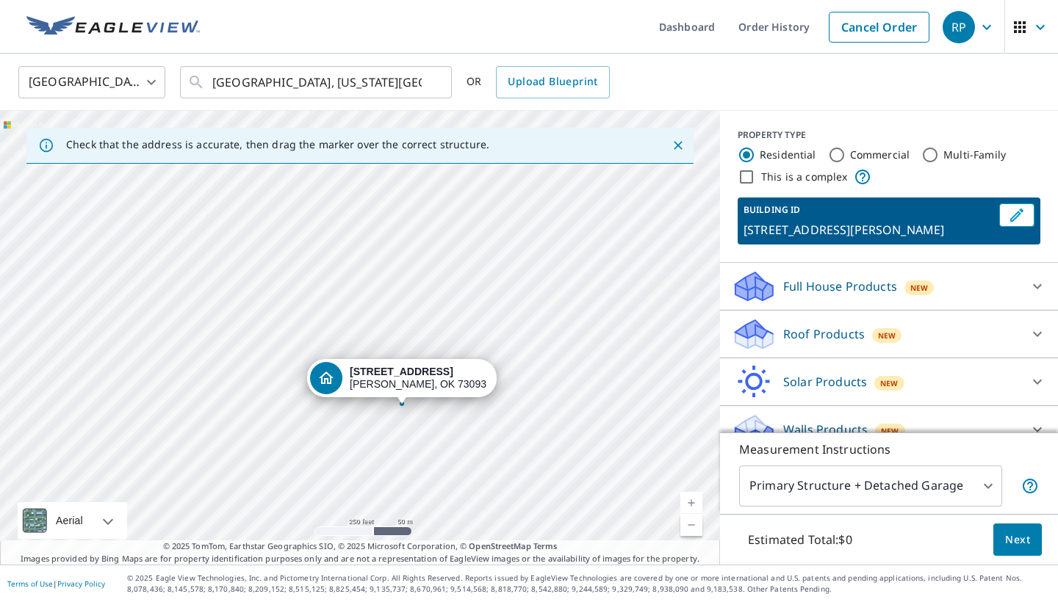
drag, startPoint x: 360, startPoint y: 184, endPoint x: 388, endPoint y: 380, distance: 197.3
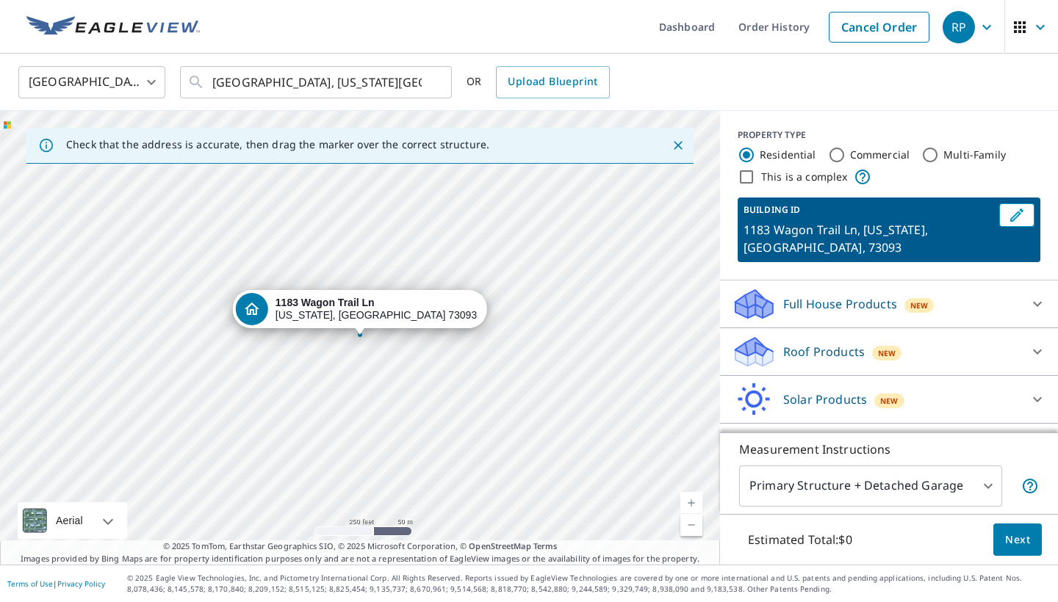
click at [825, 349] on p "Roof Products" at bounding box center [824, 352] width 82 height 18
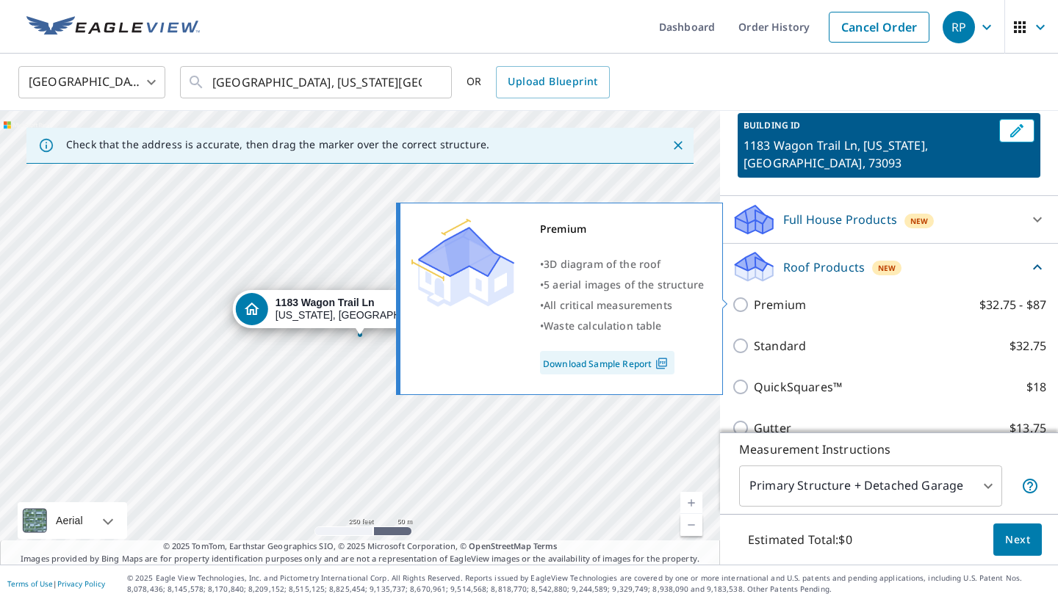
scroll to position [93, 0]
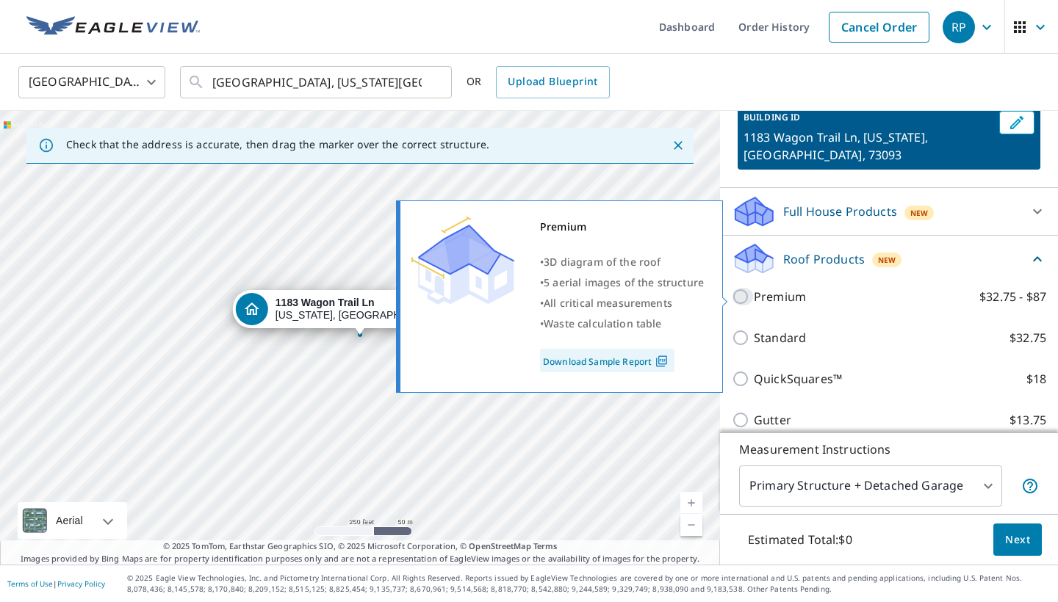
click at [739, 299] on input "Premium $32.75 - $87" at bounding box center [742, 297] width 22 height 18
checkbox input "true"
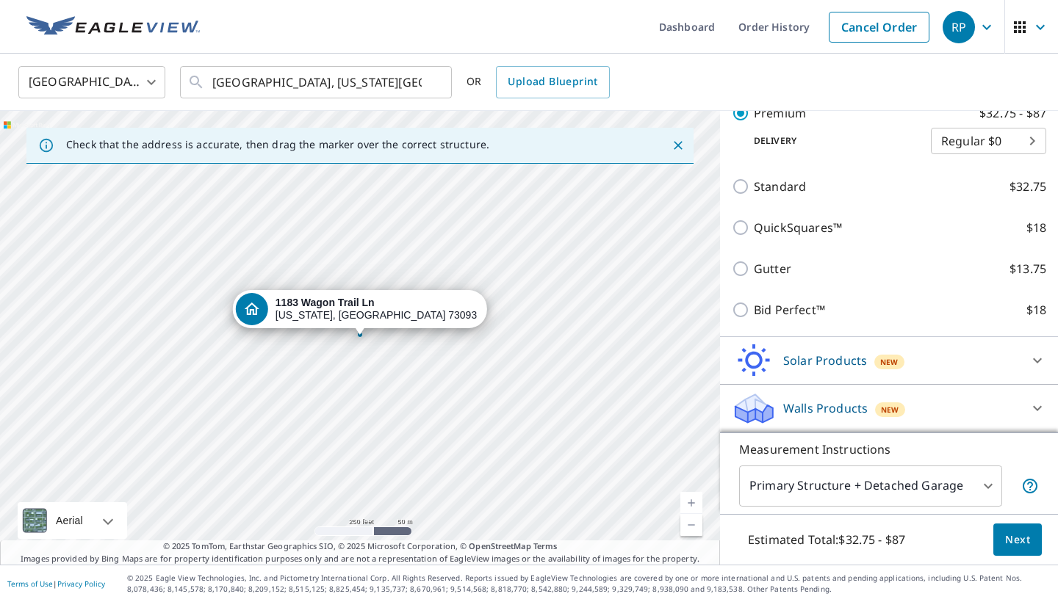
scroll to position [299, 0]
click at [1020, 542] on span "Next" at bounding box center [1017, 540] width 25 height 18
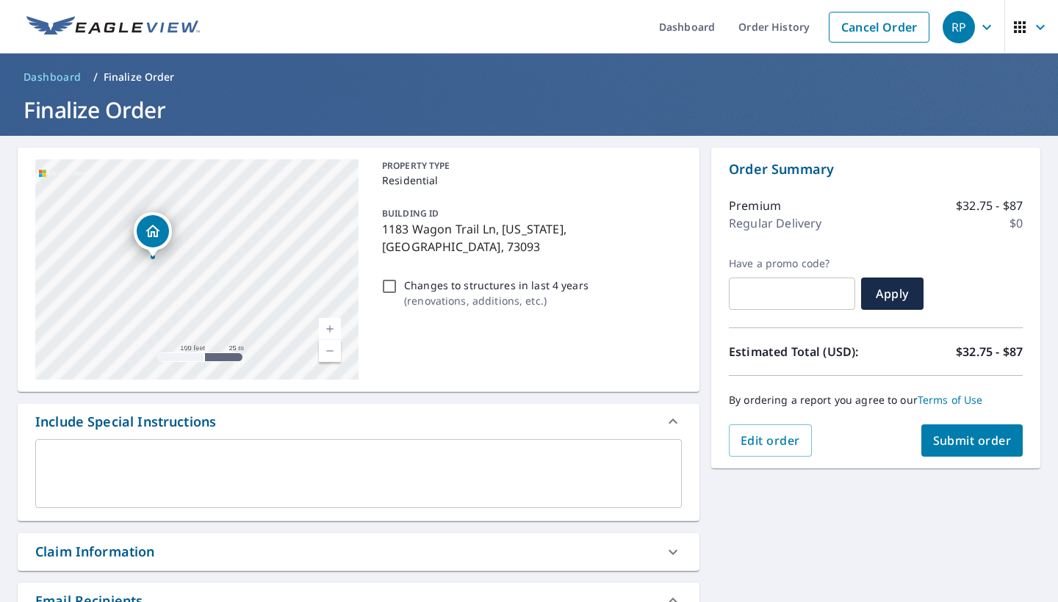
drag, startPoint x: 200, startPoint y: 294, endPoint x: 198, endPoint y: 240, distance: 53.6
click at [198, 240] on div "1183 Wagon Trail [GEOGRAPHIC_DATA][US_STATE]" at bounding box center [196, 269] width 323 height 220
drag, startPoint x: 169, startPoint y: 263, endPoint x: 224, endPoint y: 312, distance: 73.9
click at [224, 312] on div "1183 Wagon Trail [GEOGRAPHIC_DATA][US_STATE]" at bounding box center [196, 269] width 323 height 220
drag, startPoint x: 238, startPoint y: 263, endPoint x: 247, endPoint y: 245, distance: 20.0
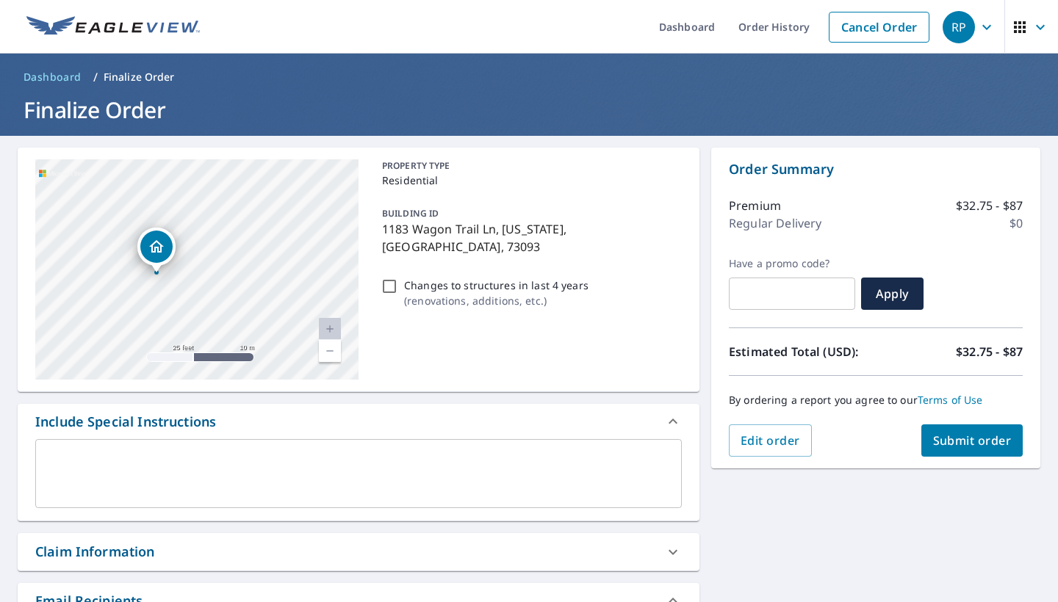
click at [247, 245] on div "1183 Wagon Trail [GEOGRAPHIC_DATA][US_STATE]" at bounding box center [196, 269] width 323 height 220
drag, startPoint x: 119, startPoint y: 308, endPoint x: 154, endPoint y: 279, distance: 45.4
click at [154, 279] on div "1183 Wagon Trail [GEOGRAPHIC_DATA][US_STATE]" at bounding box center [196, 269] width 323 height 220
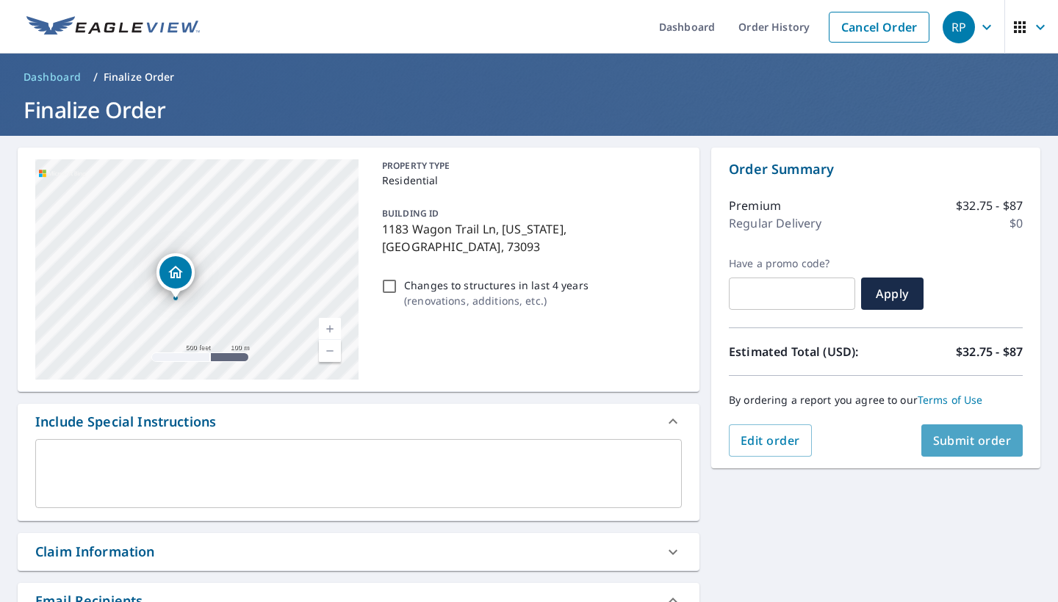
click at [965, 446] on span "Submit order" at bounding box center [972, 441] width 79 height 16
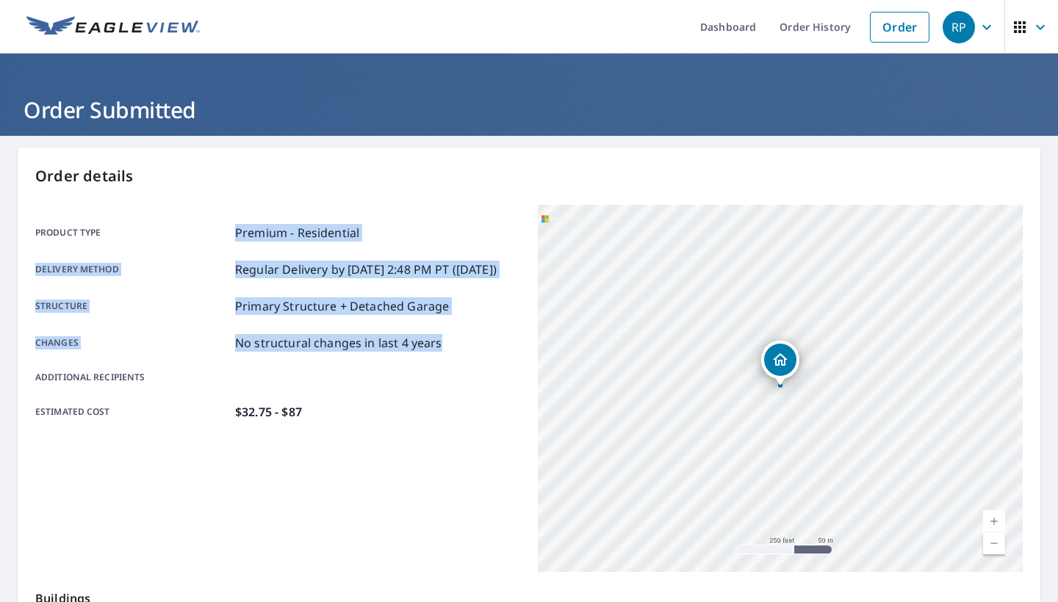
drag, startPoint x: 487, startPoint y: 355, endPoint x: 446, endPoint y: 221, distance: 139.8
click at [447, 213] on div "Product type Premium - Residential Delivery method Regular Delivery by [DATE] 2…" at bounding box center [277, 322] width 485 height 235
click at [418, 198] on div "Order details Product type Premium - Residential Delivery method Regular Delive…" at bounding box center [529, 482] width 1022 height 668
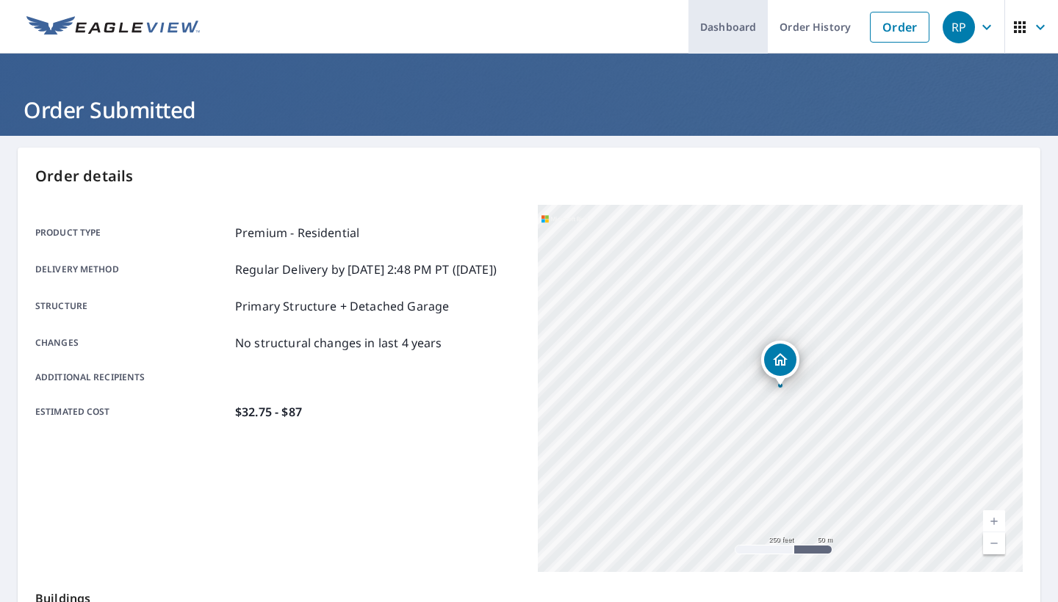
click at [720, 27] on link "Dashboard" at bounding box center [727, 27] width 79 height 54
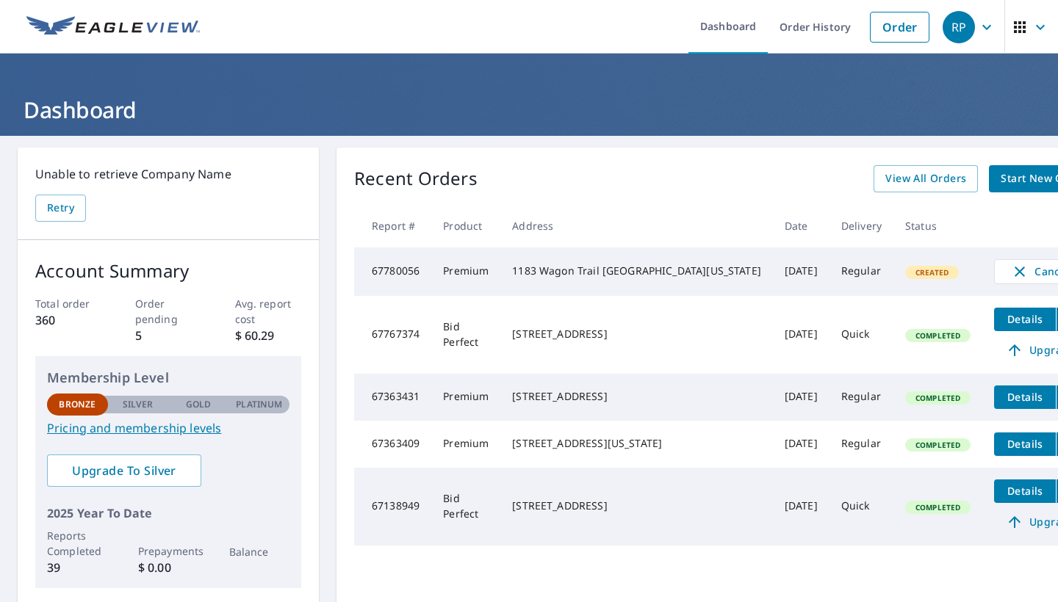
click at [989, 181] on link "Start New Order" at bounding box center [1043, 178] width 109 height 27
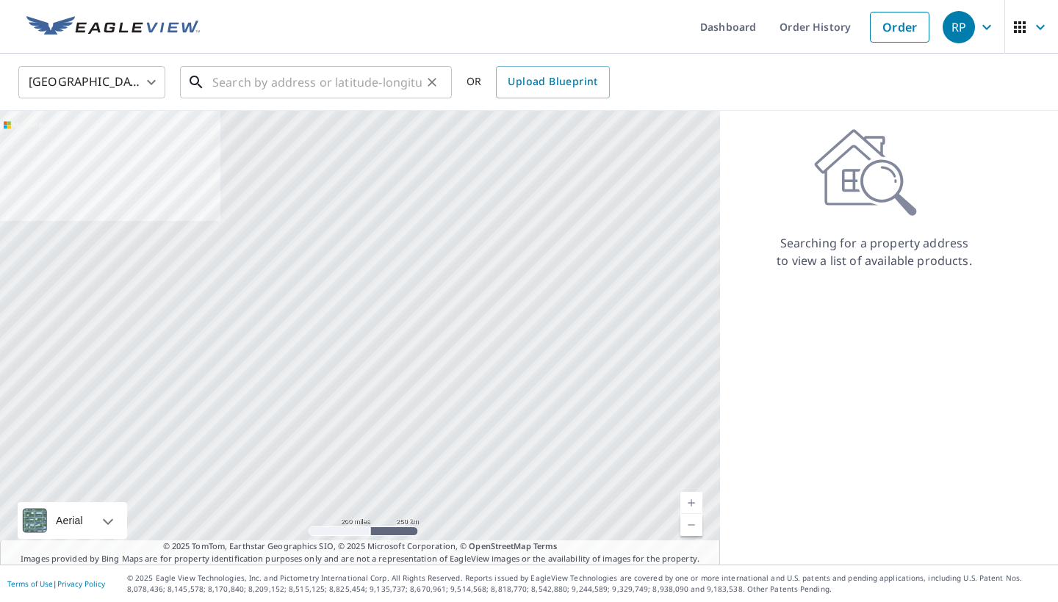
click at [310, 79] on input "text" at bounding box center [316, 82] width 209 height 41
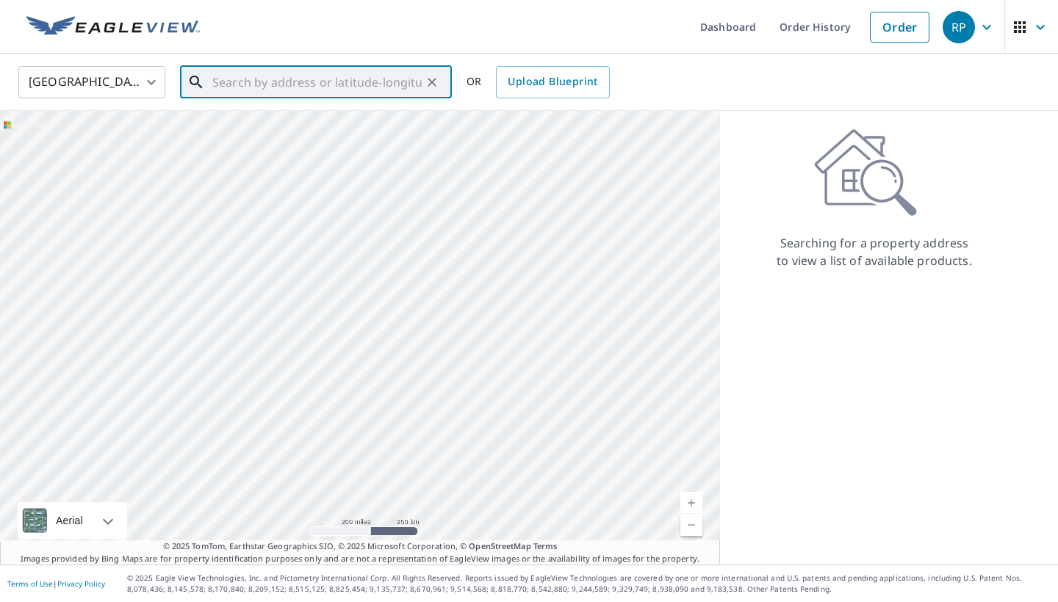
type input "f"
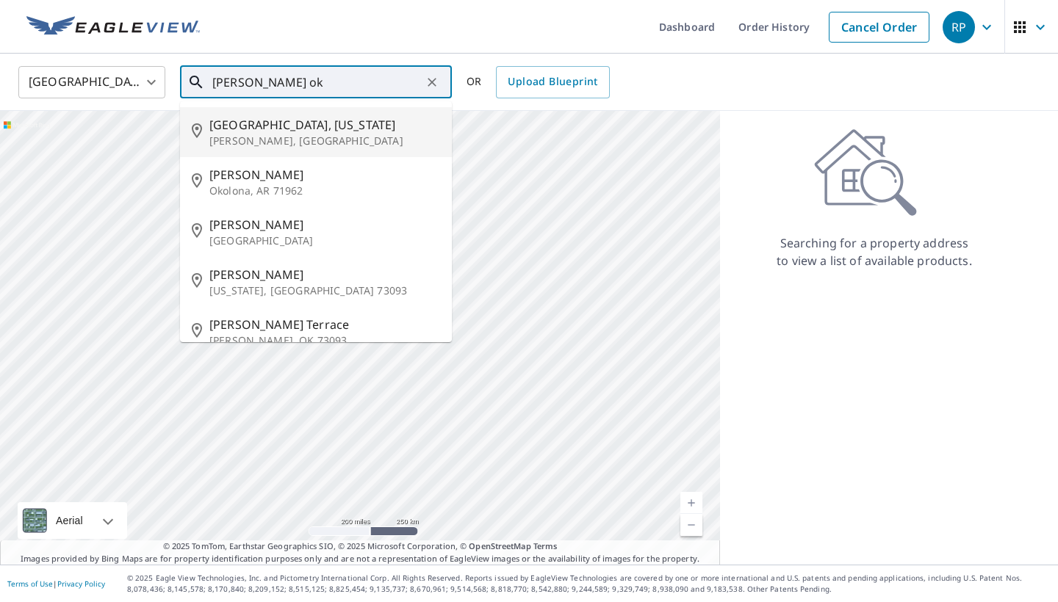
click at [247, 136] on p "[PERSON_NAME], [GEOGRAPHIC_DATA]" at bounding box center [324, 141] width 231 height 15
type input "[GEOGRAPHIC_DATA], [US_STATE][GEOGRAPHIC_DATA][PERSON_NAME], [GEOGRAPHIC_DATA]"
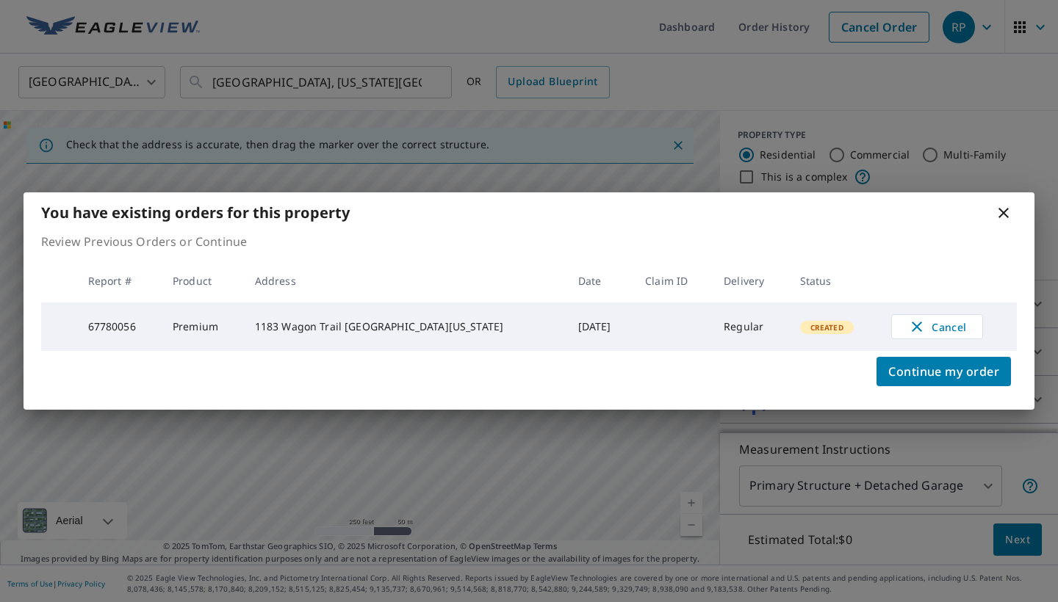
click at [1005, 213] on icon at bounding box center [1003, 213] width 10 height 10
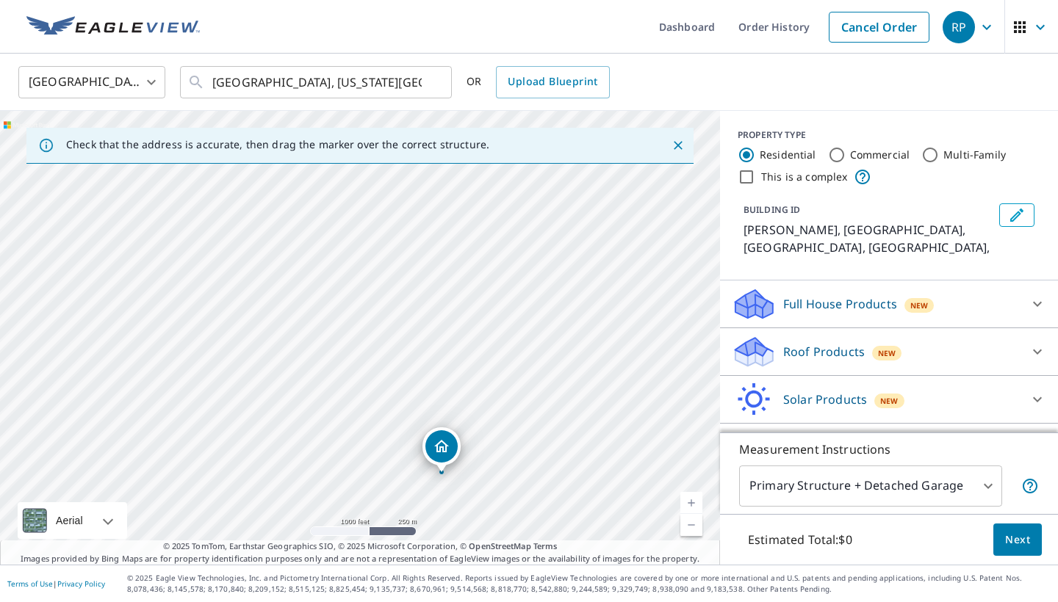
drag, startPoint x: 390, startPoint y: 336, endPoint x: 416, endPoint y: 445, distance: 111.7
click at [414, 446] on div "[PERSON_NAME], OK [PERSON_NAME], [GEOGRAPHIC_DATA]" at bounding box center [360, 338] width 720 height 454
drag, startPoint x: 444, startPoint y: 452, endPoint x: 310, endPoint y: 309, distance: 196.4
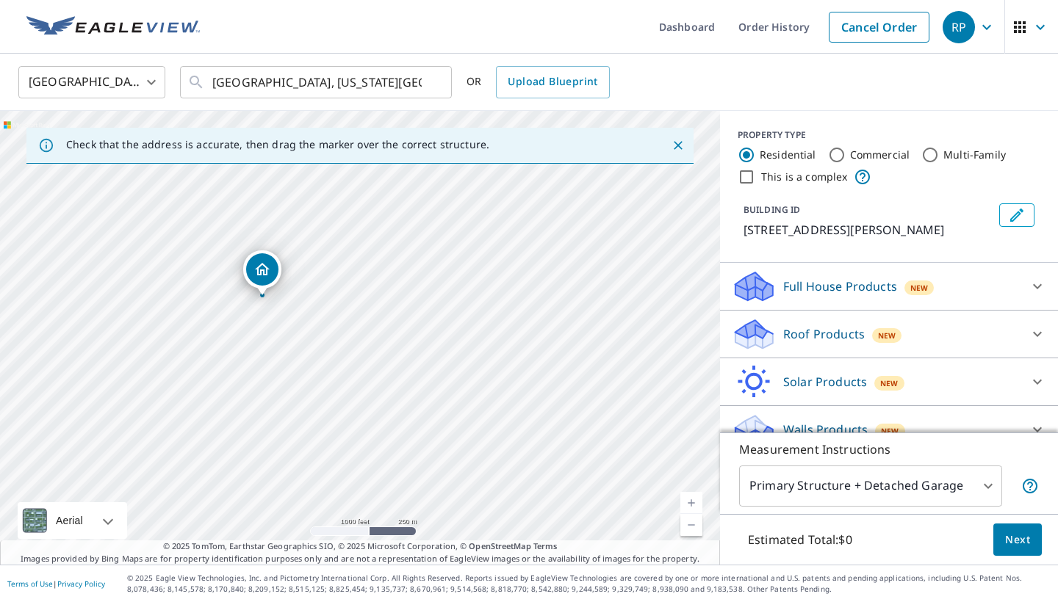
drag, startPoint x: 366, startPoint y: 310, endPoint x: 253, endPoint y: 261, distance: 123.3
drag, startPoint x: 497, startPoint y: 364, endPoint x: 157, endPoint y: 264, distance: 354.6
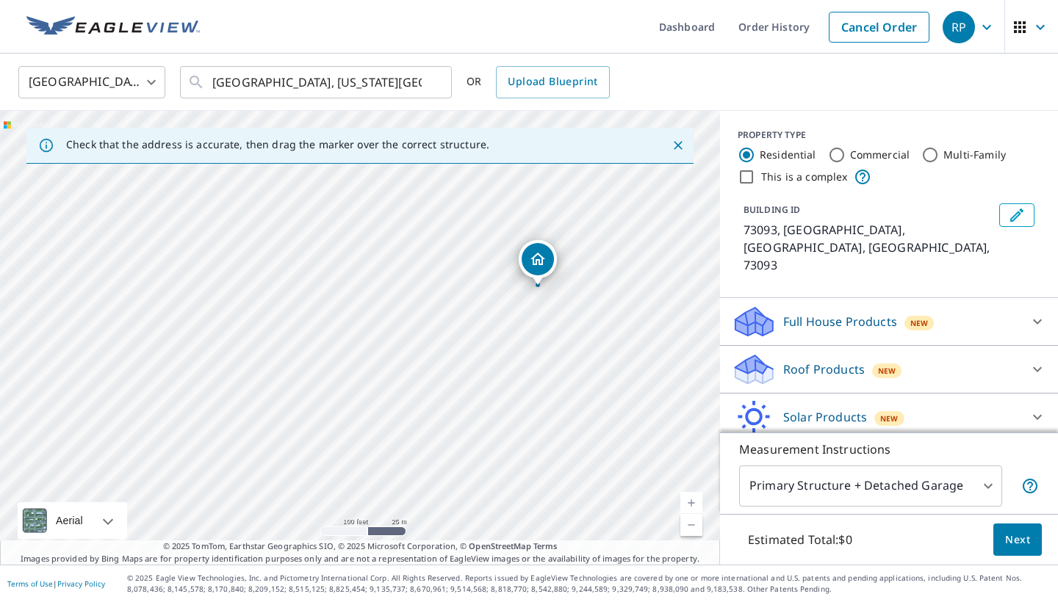
drag, startPoint x: 563, startPoint y: 380, endPoint x: 538, endPoint y: 256, distance: 126.6
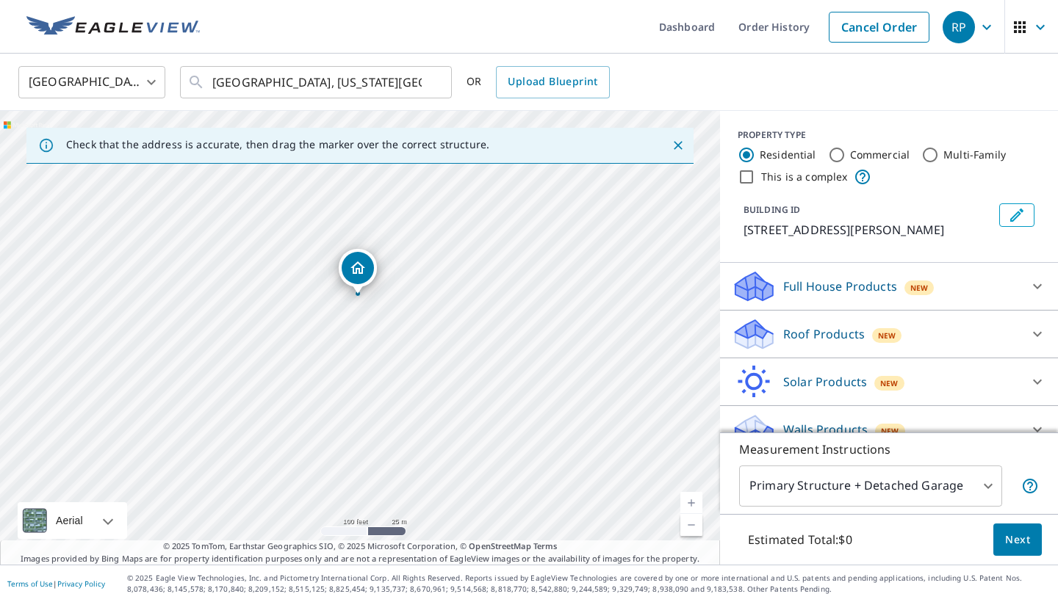
drag, startPoint x: 362, startPoint y: 305, endPoint x: 360, endPoint y: 264, distance: 41.2
drag, startPoint x: 380, startPoint y: 339, endPoint x: 368, endPoint y: 388, distance: 50.6
click at [370, 386] on div "[STREET_ADDRESS][PERSON_NAME]" at bounding box center [360, 338] width 720 height 454
click at [344, 280] on icon "Dropped pin, building 1, Residential property, 474 SW 12th Ave Goldsby, OK 73093" at bounding box center [345, 275] width 18 height 18
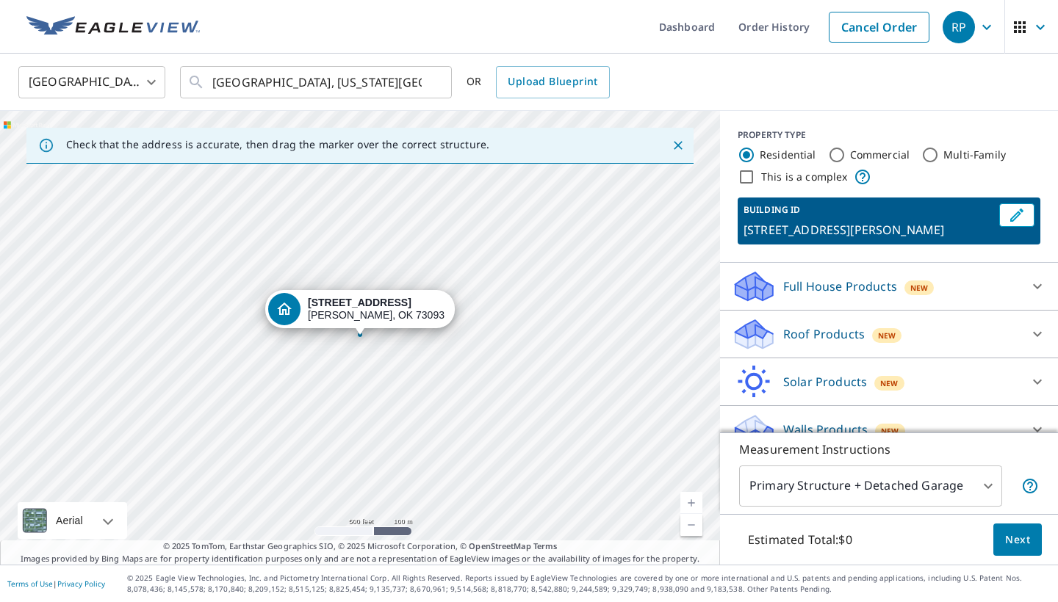
click at [805, 336] on p "Roof Products" at bounding box center [824, 334] width 82 height 18
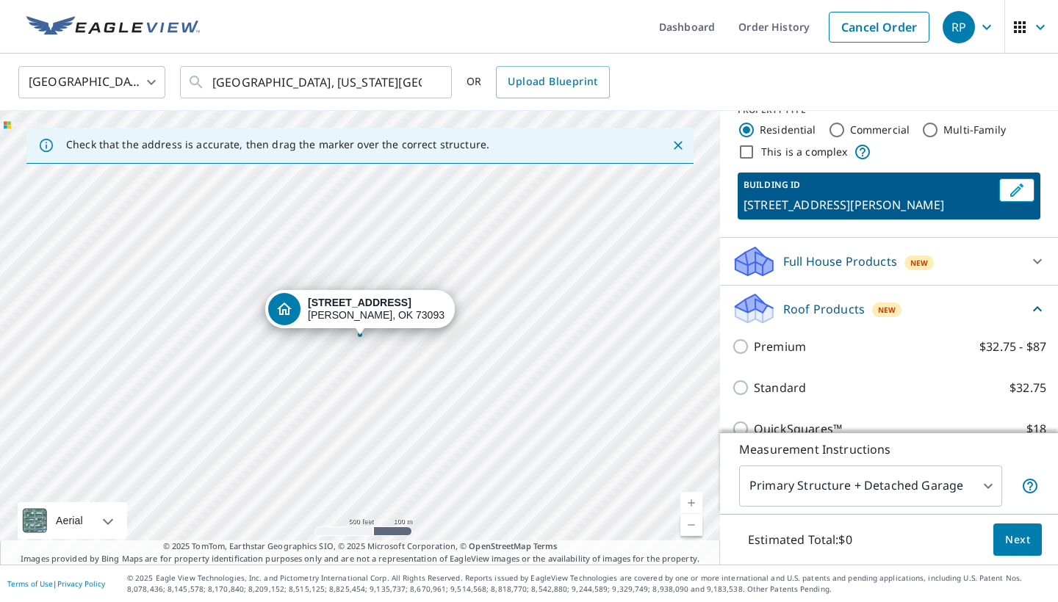
scroll to position [26, 0]
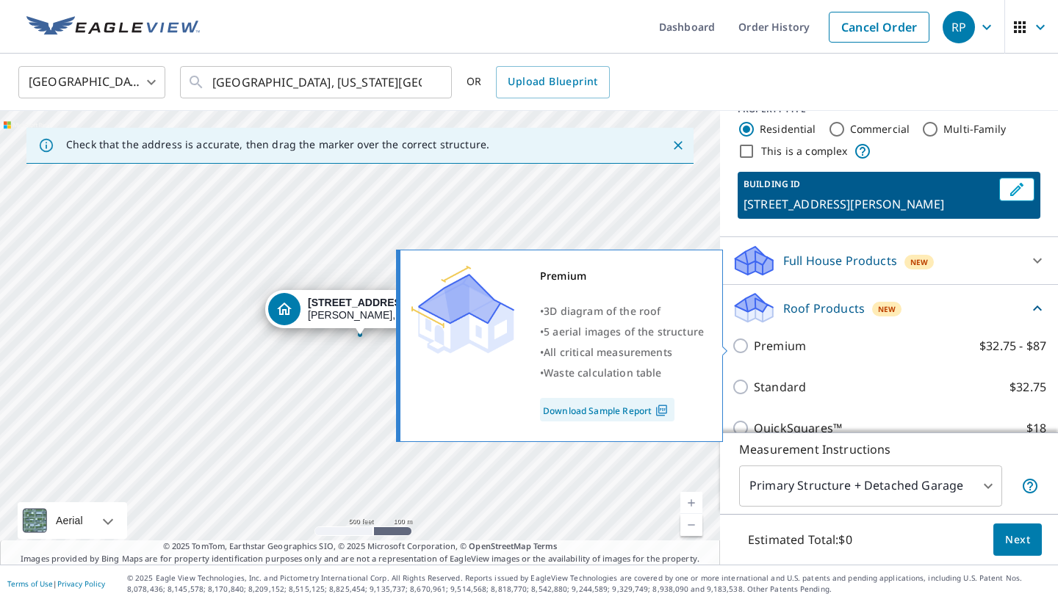
click at [736, 343] on input "Premium $32.75 - $87" at bounding box center [742, 346] width 22 height 18
checkbox input "true"
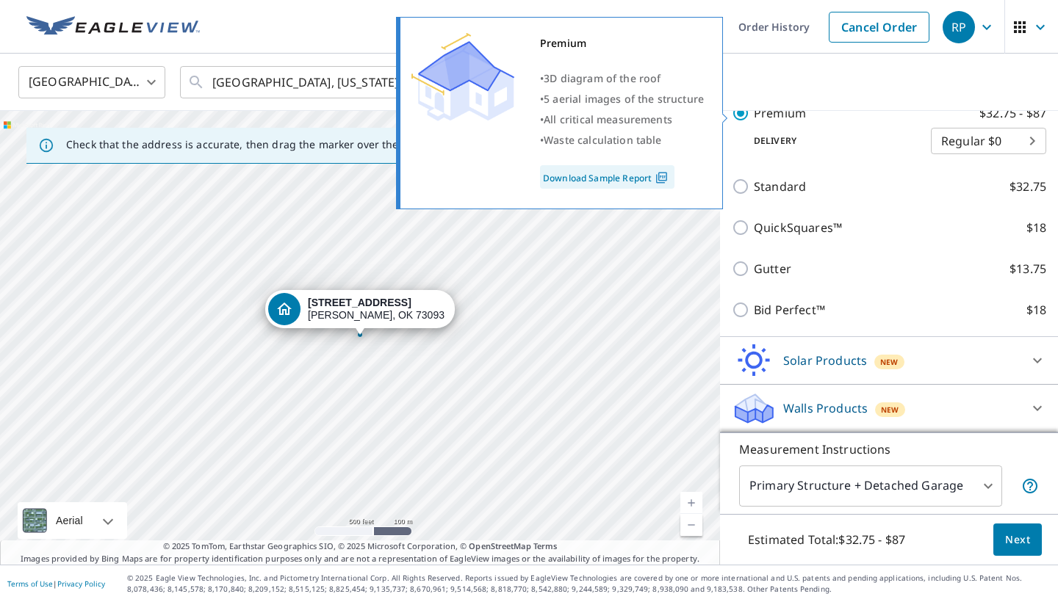
scroll to position [281, 0]
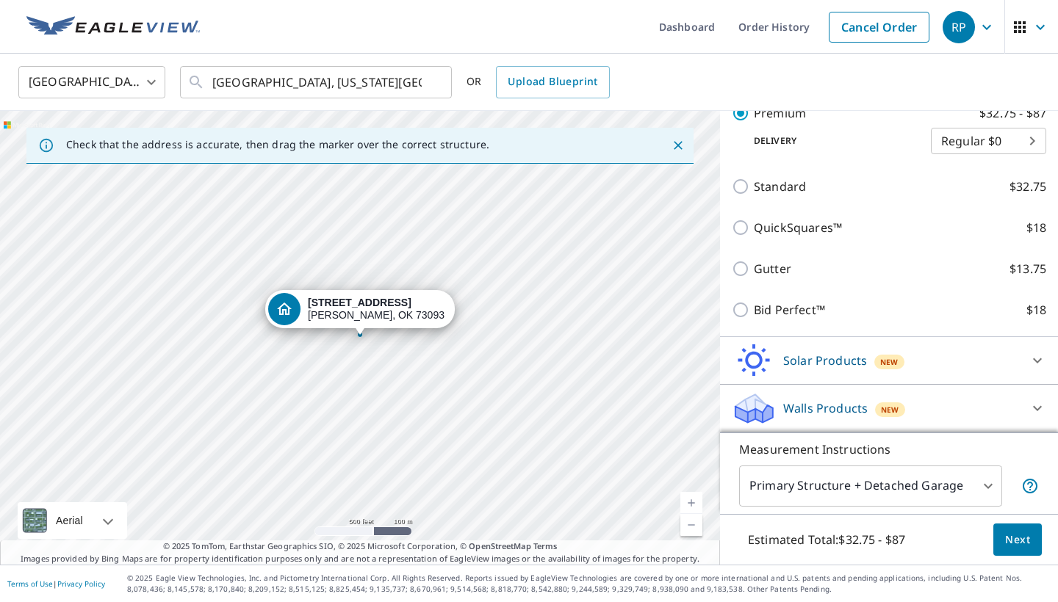
click at [1015, 543] on span "Next" at bounding box center [1017, 540] width 25 height 18
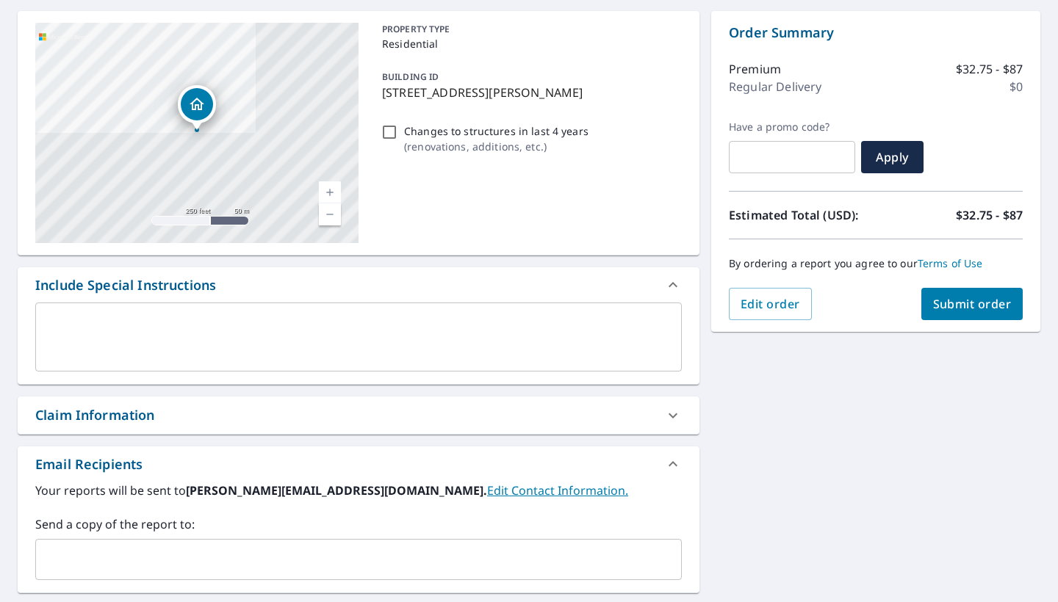
scroll to position [250, 0]
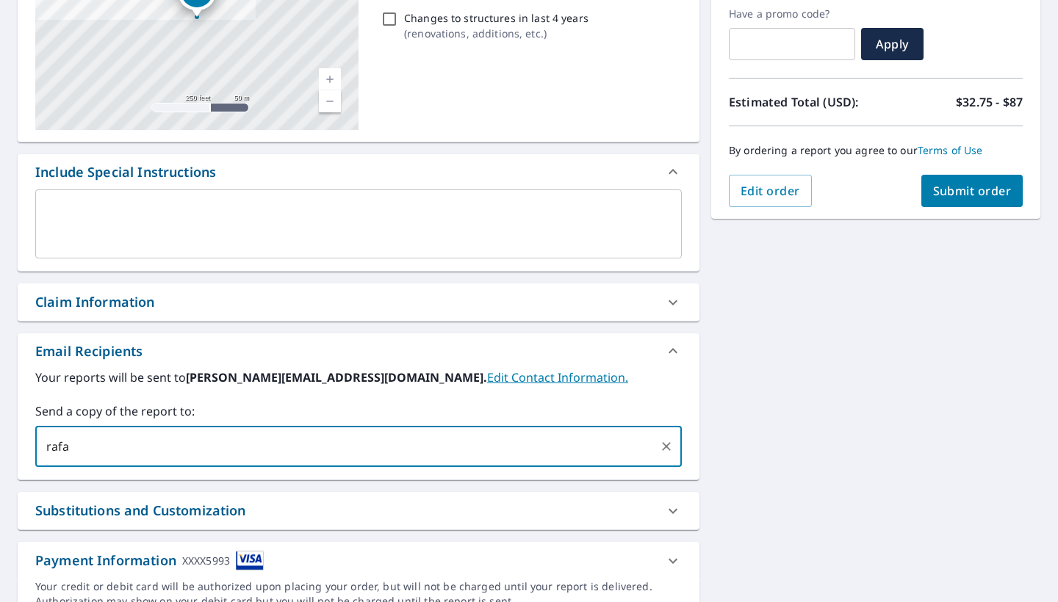
type input "[PERSON_NAME][EMAIL_ADDRESS][DOMAIN_NAME]"
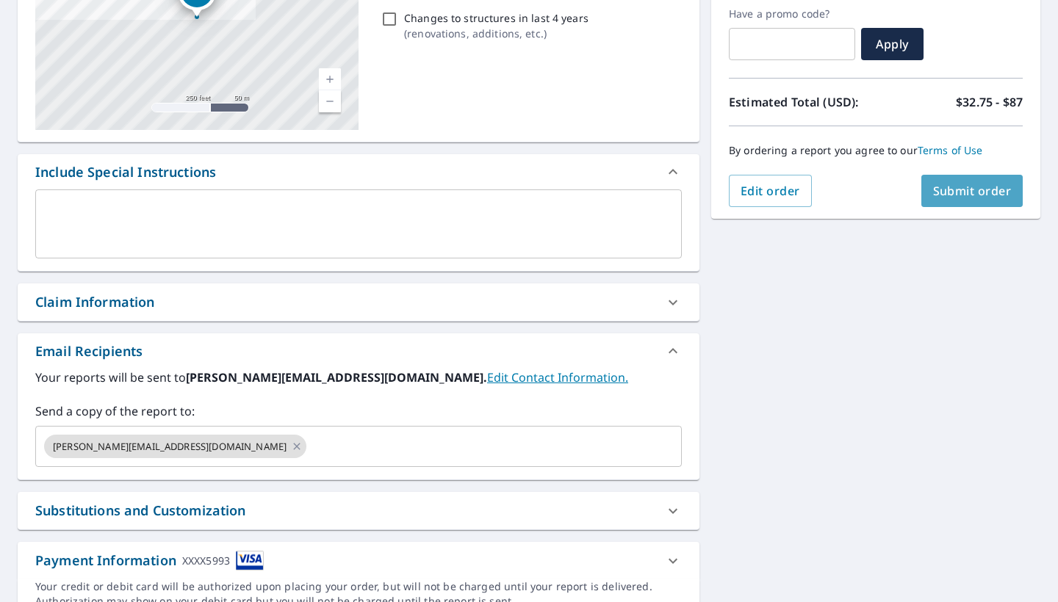
click at [969, 187] on span "Submit order" at bounding box center [972, 191] width 79 height 16
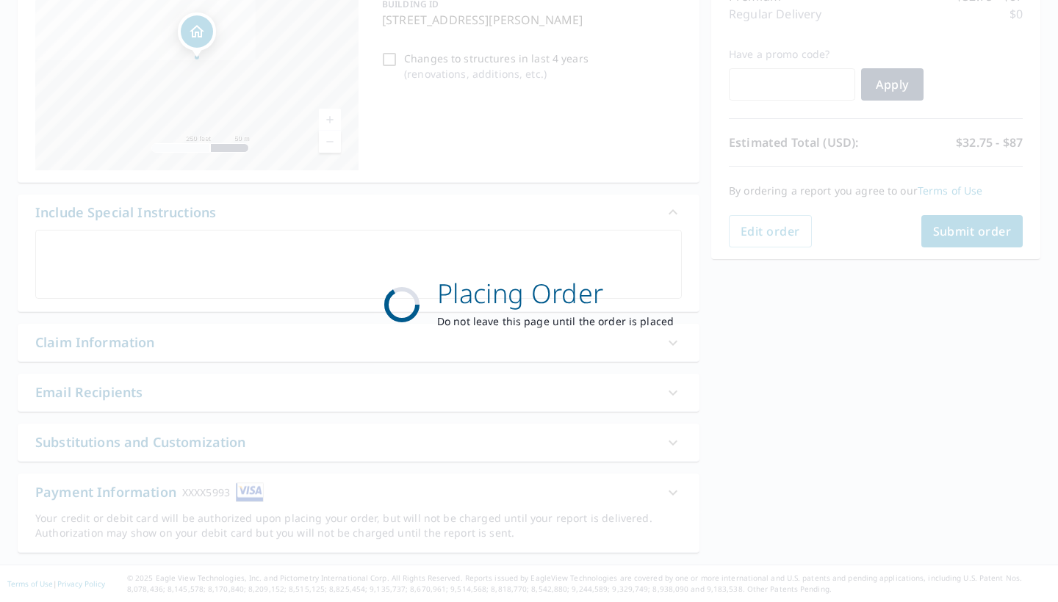
scroll to position [209, 0]
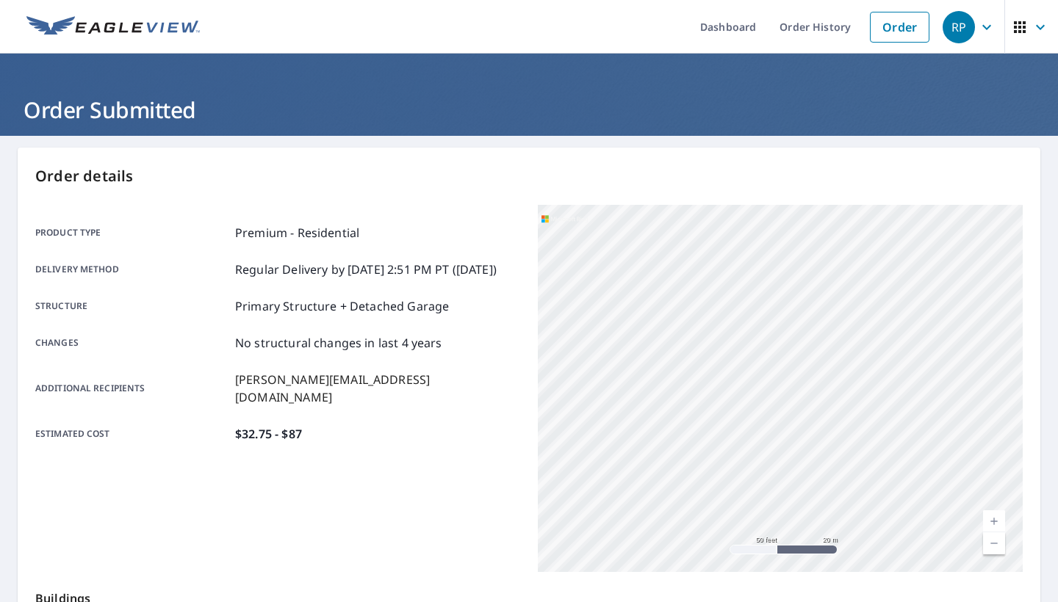
click at [987, 29] on icon "button" at bounding box center [986, 26] width 9 height 5
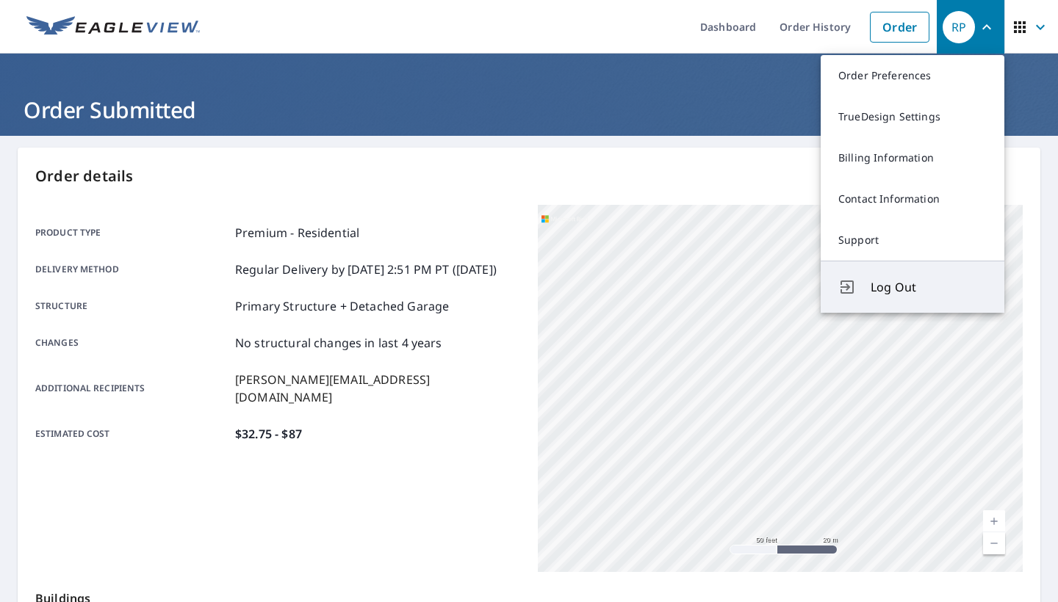
click at [895, 294] on span "Log Out" at bounding box center [928, 287] width 116 height 18
